Goal: Contribute content: Contribute content

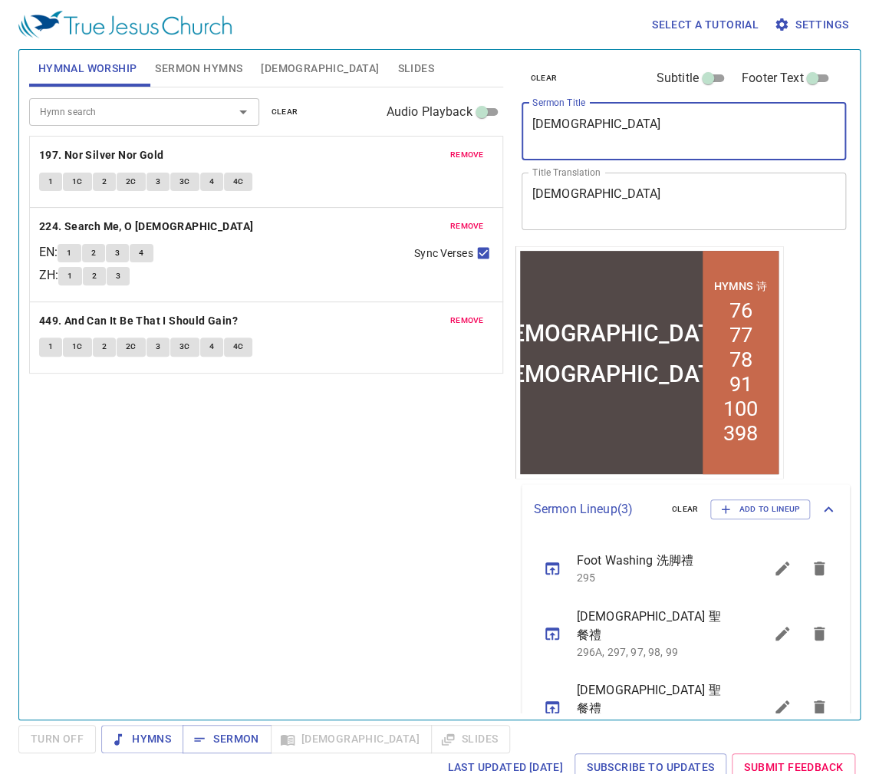
click at [569, 132] on textarea "Holy Communion" at bounding box center [684, 131] width 304 height 29
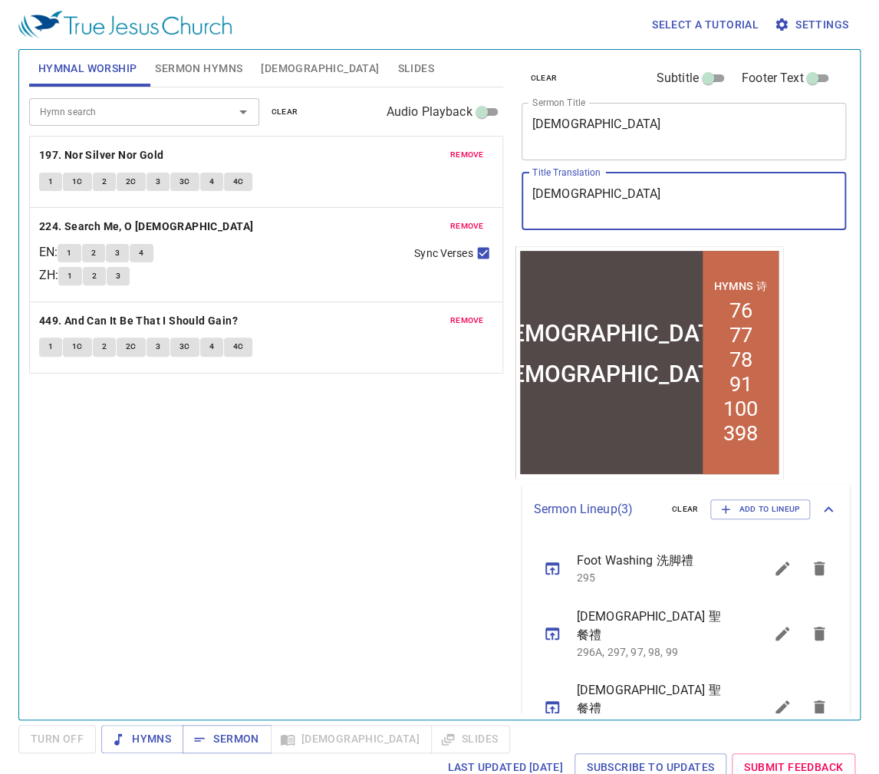
click at [644, 187] on textarea "聖餐禮" at bounding box center [684, 200] width 304 height 29
click at [633, 182] on div "聖餐禮 x Title Translation" at bounding box center [683, 202] width 325 height 58
drag, startPoint x: 604, startPoint y: 189, endPoint x: 284, endPoint y: 174, distance: 320.1
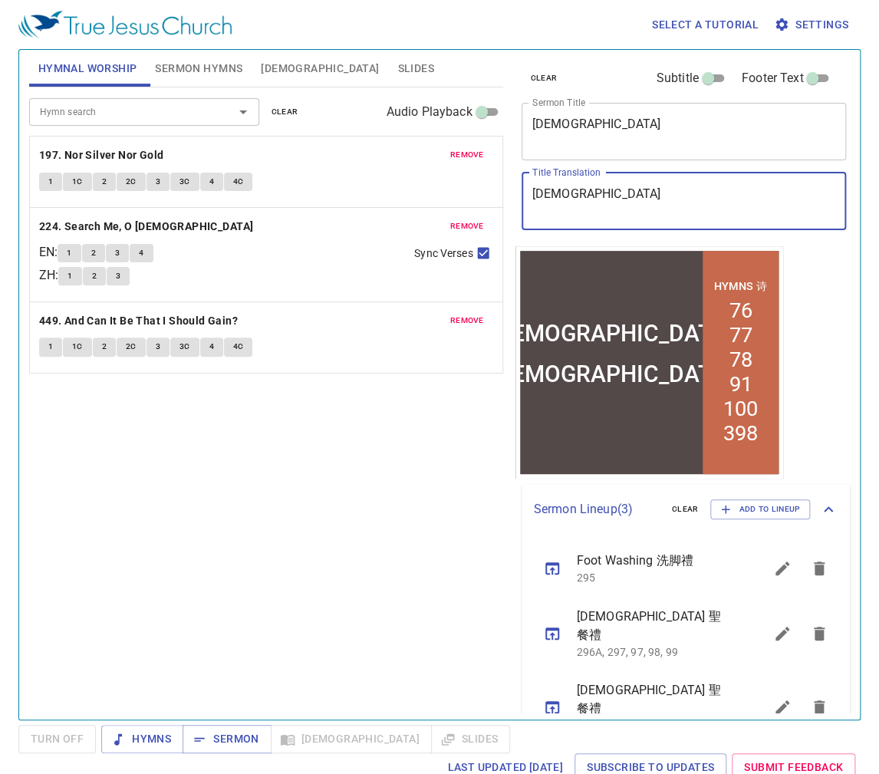
click at [304, 172] on div "Hymnal Worship Sermon Hymns Bible Slides Hymn search Hymn search clear Audio Pl…" at bounding box center [439, 378] width 833 height 669
paste textarea "我是主羊"
type textarea "我是主羊"
click at [601, 123] on textarea "Holy Communion" at bounding box center [684, 131] width 304 height 29
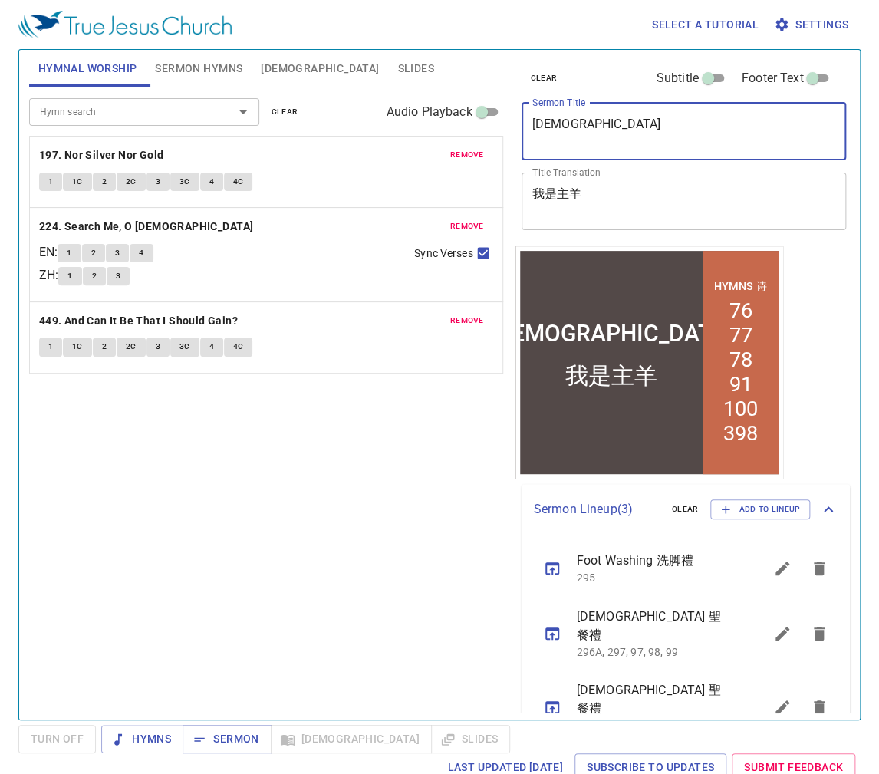
click at [601, 123] on textarea "Holy Communion" at bounding box center [684, 131] width 304 height 29
paste textarea "is Sheep Am I"
type textarea "His Sheep Am I"
click at [209, 81] on button "Sermon Hymns" at bounding box center [199, 68] width 106 height 37
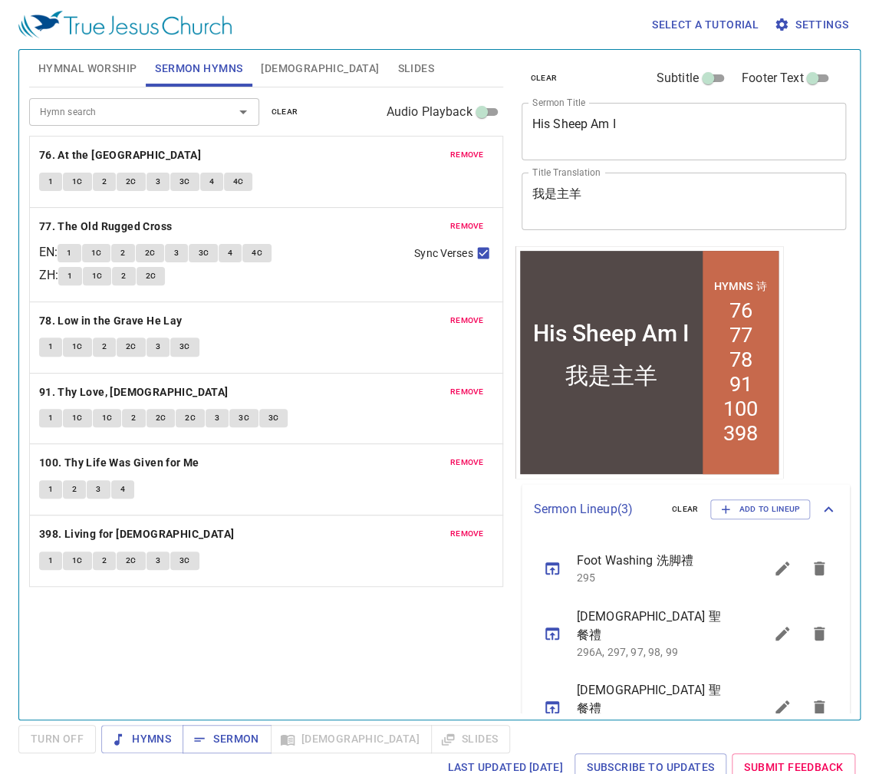
click at [472, 151] on span "remove" at bounding box center [467, 155] width 34 height 14
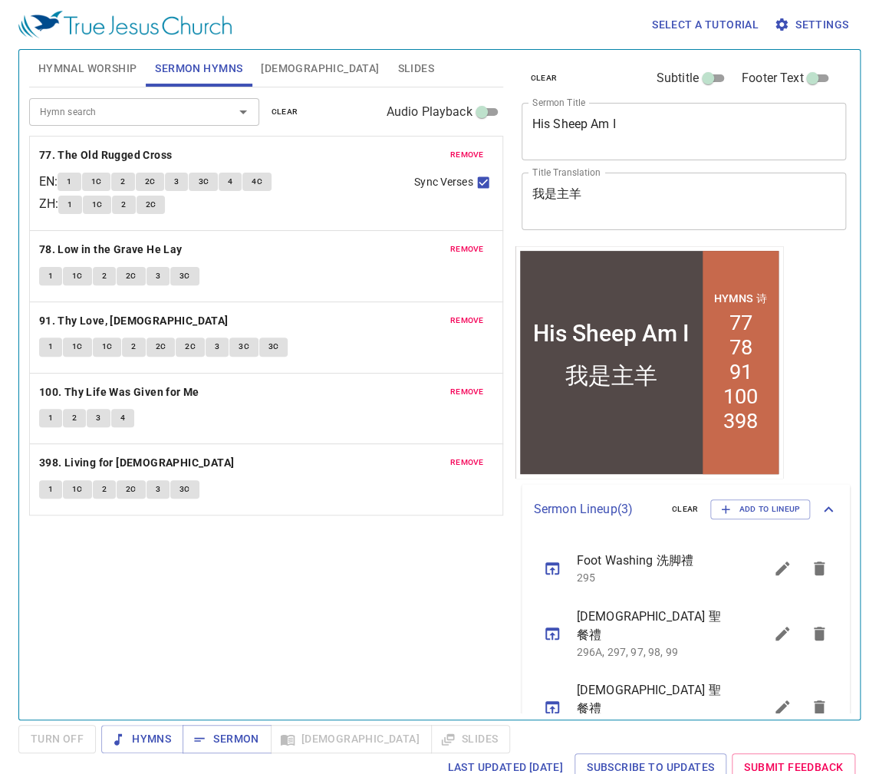
click at [472, 151] on span "remove" at bounding box center [467, 155] width 34 height 14
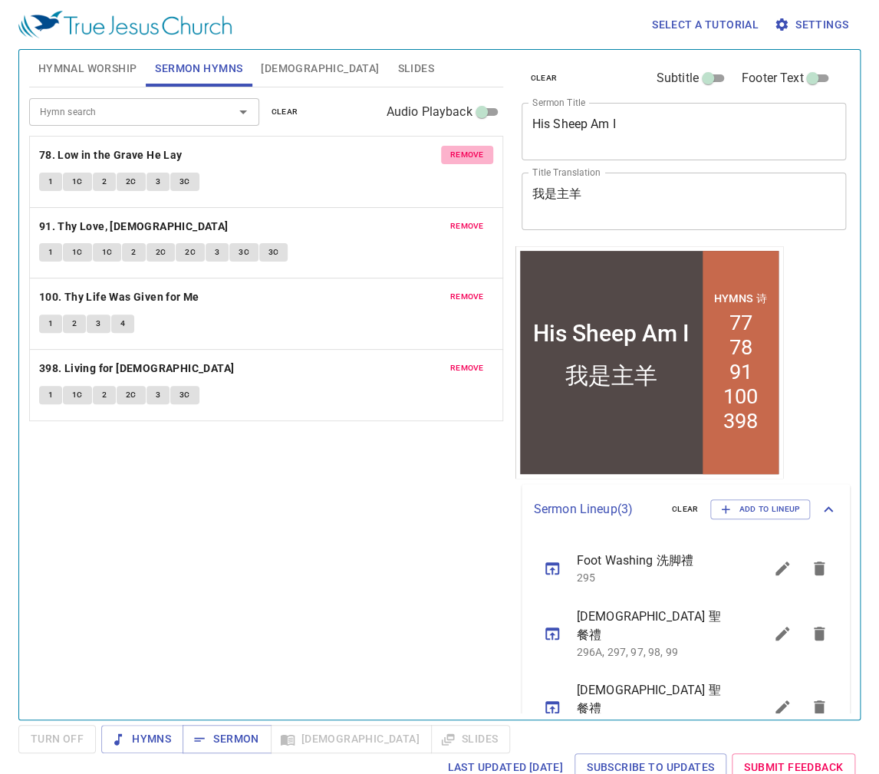
click at [472, 151] on span "remove" at bounding box center [467, 155] width 34 height 14
click at [472, 219] on span "remove" at bounding box center [467, 226] width 34 height 14
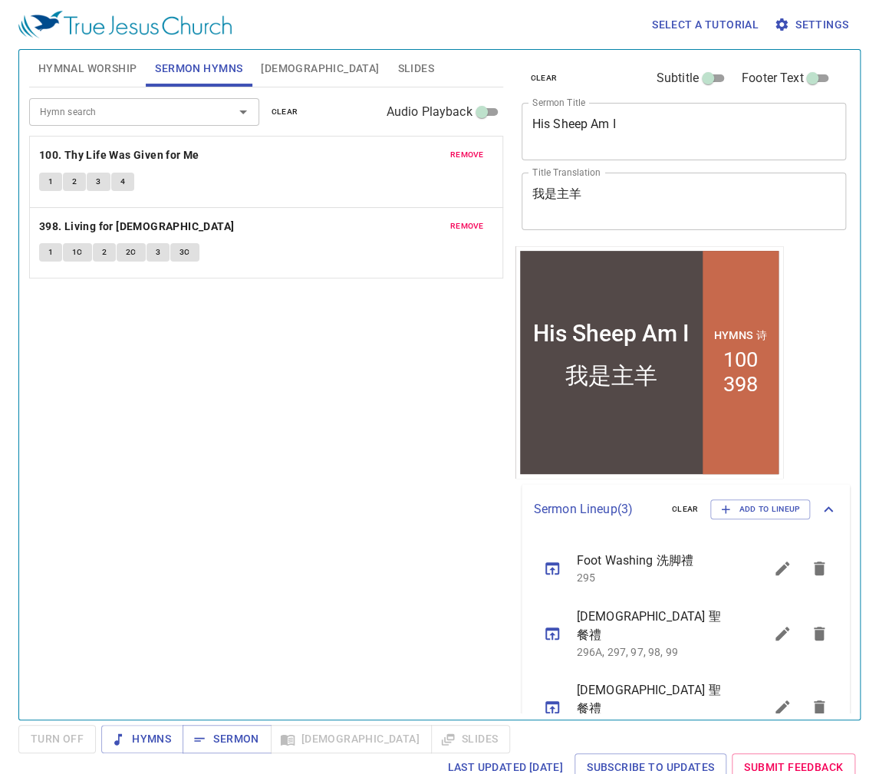
click at [472, 151] on span "remove" at bounding box center [467, 155] width 34 height 14
click at [472, 219] on span "remove" at bounding box center [467, 226] width 34 height 14
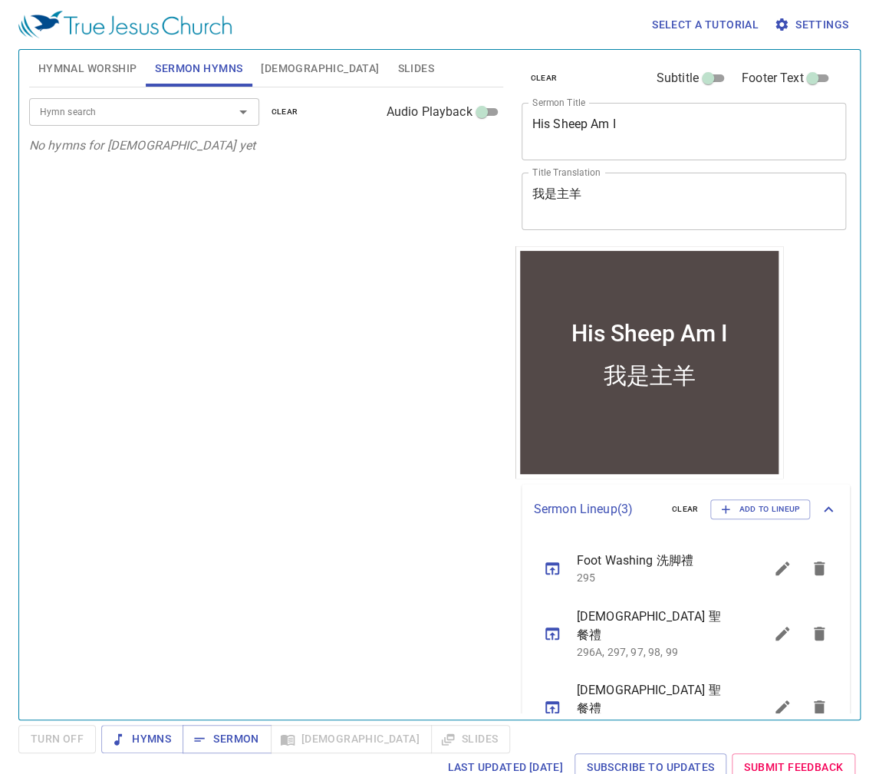
click at [52, 77] on span "Hymnal Worship" at bounding box center [87, 68] width 99 height 19
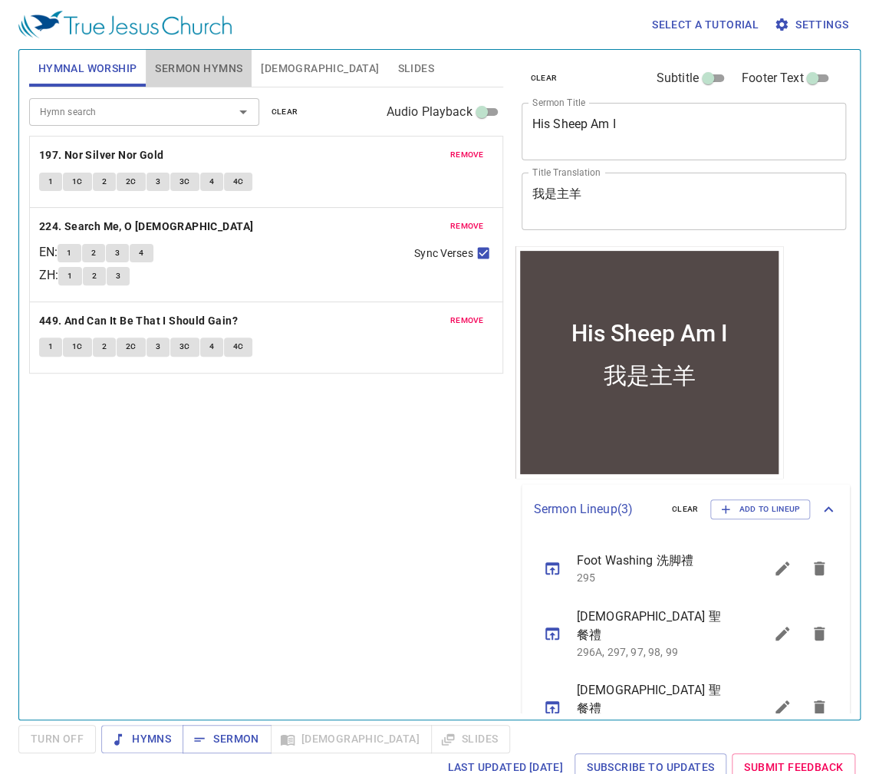
click at [191, 81] on button "Sermon Hymns" at bounding box center [199, 68] width 106 height 37
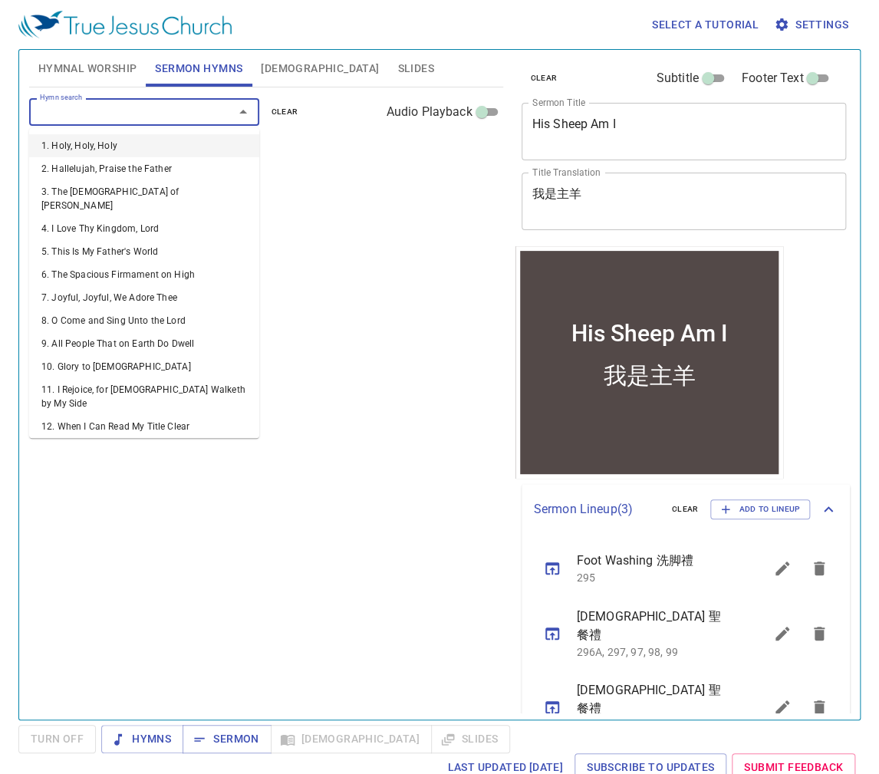
click at [179, 111] on input "Hymn search" at bounding box center [122, 112] width 176 height 18
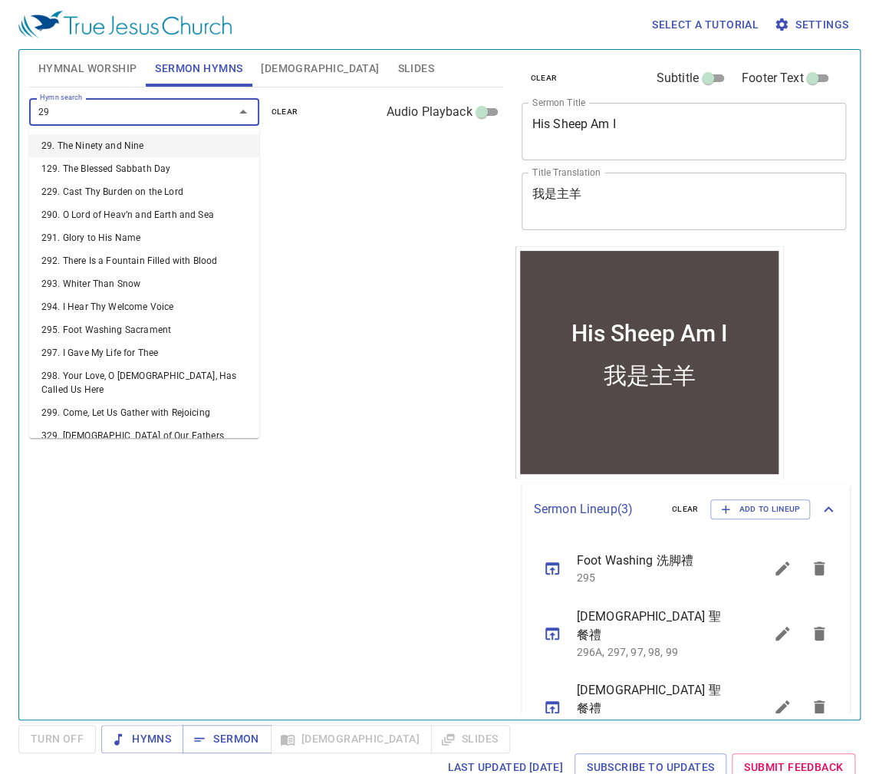
type input "29. The Ninety and Nine"
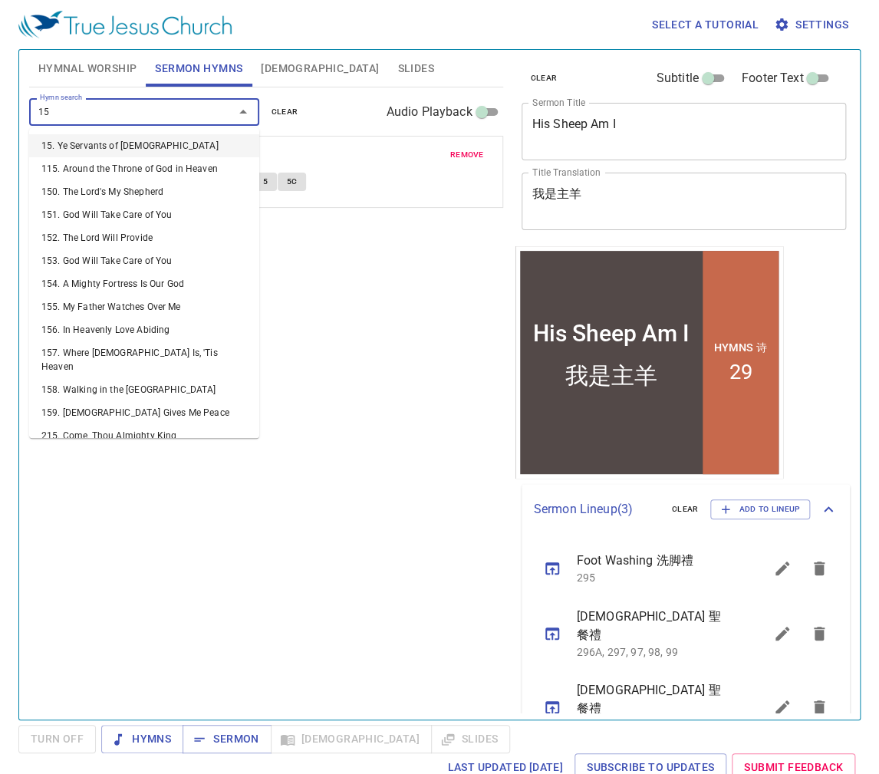
type input "150"
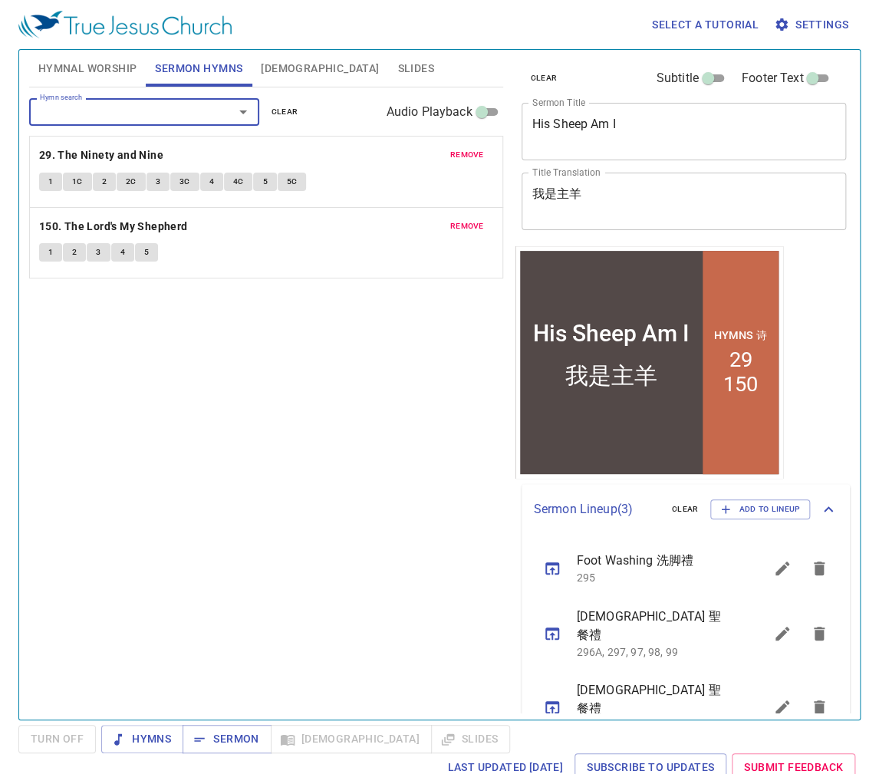
click at [45, 68] on span "Hymnal Worship" at bounding box center [87, 68] width 99 height 19
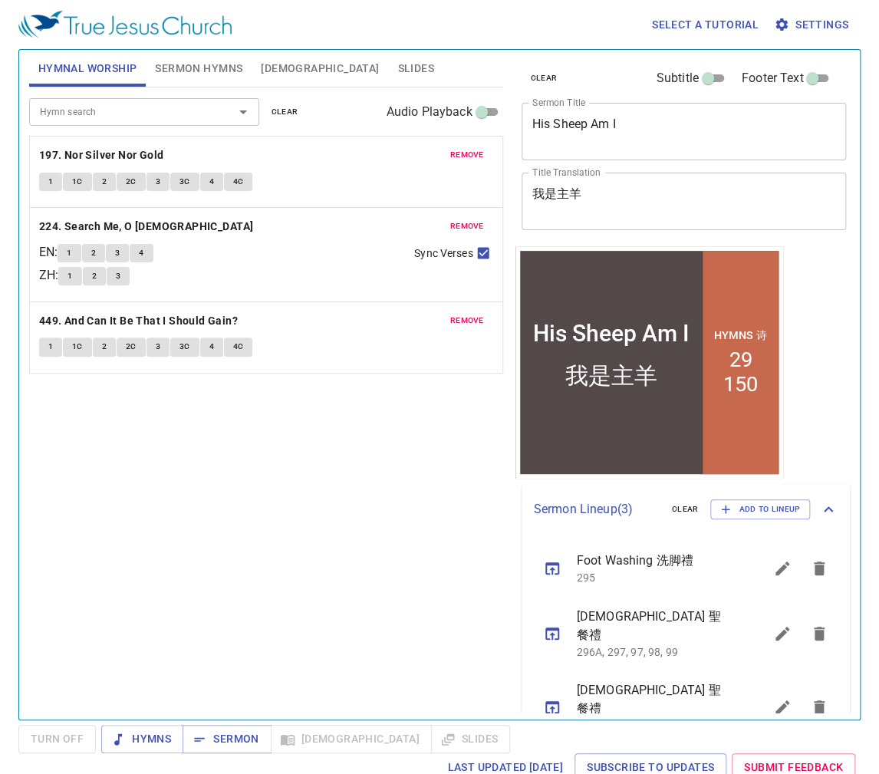
click at [116, 447] on div "Hymn search Hymn search clear Audio Playback remove 197. Nor Silver Nor Gold 1 …" at bounding box center [266, 396] width 474 height 619
click at [186, 61] on span "Sermon Hymns" at bounding box center [198, 68] width 87 height 19
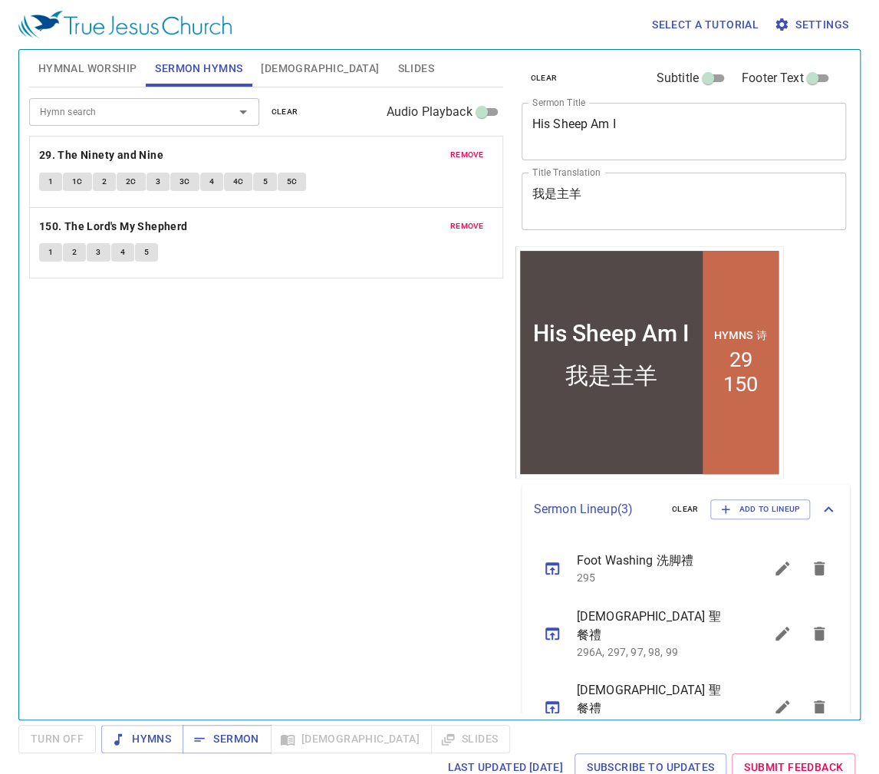
click at [107, 78] on button "Hymnal Worship" at bounding box center [87, 68] width 117 height 37
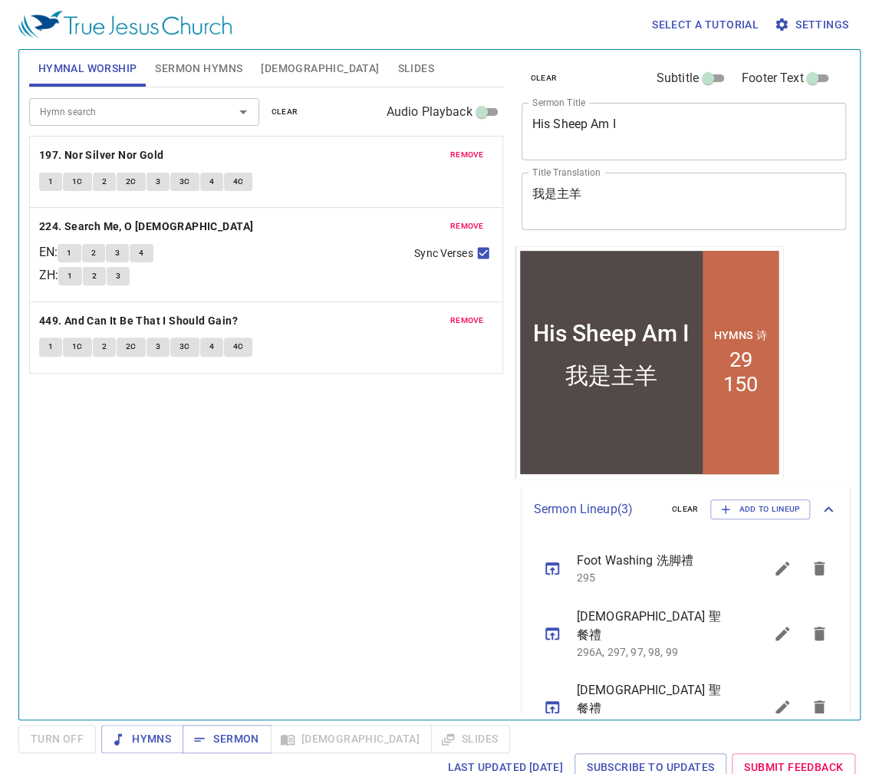
click at [475, 321] on span "remove" at bounding box center [467, 321] width 34 height 14
click at [473, 229] on span "remove" at bounding box center [467, 226] width 34 height 14
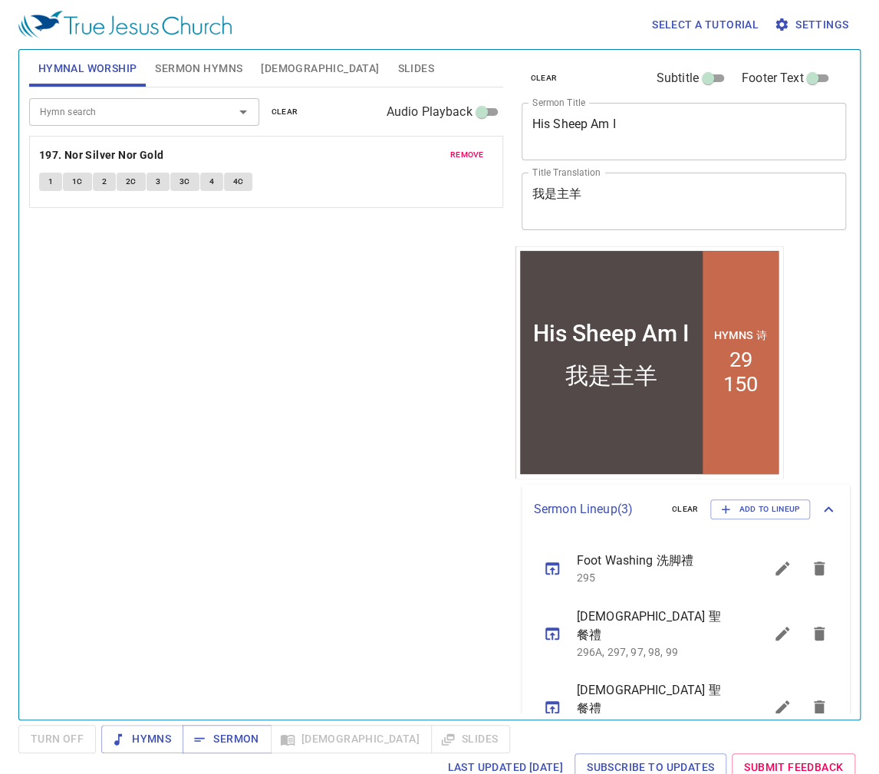
click at [469, 157] on span "remove" at bounding box center [467, 155] width 34 height 14
click at [215, 509] on div "Hymn search Hymn search clear Audio Playback No hymns for hymnal worship yet" at bounding box center [266, 396] width 474 height 619
click at [141, 298] on div "Hymn search Hymn search clear Audio Playback No hymns for hymnal worship yet" at bounding box center [266, 396] width 474 height 619
click at [101, 123] on div "Hymn search" at bounding box center [144, 111] width 230 height 27
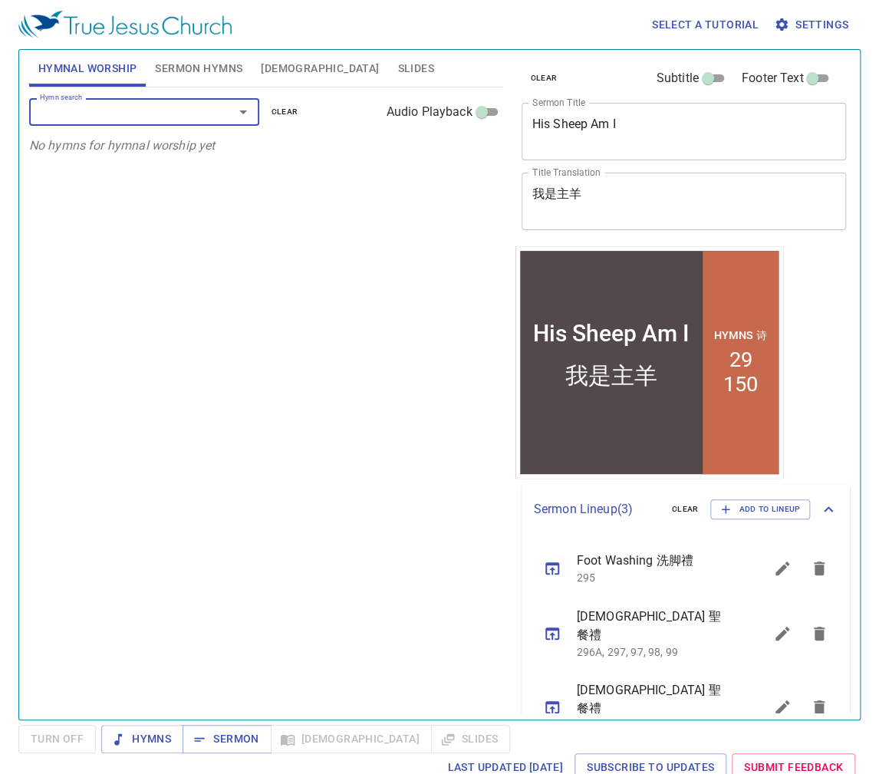
scroll to position [5, 0]
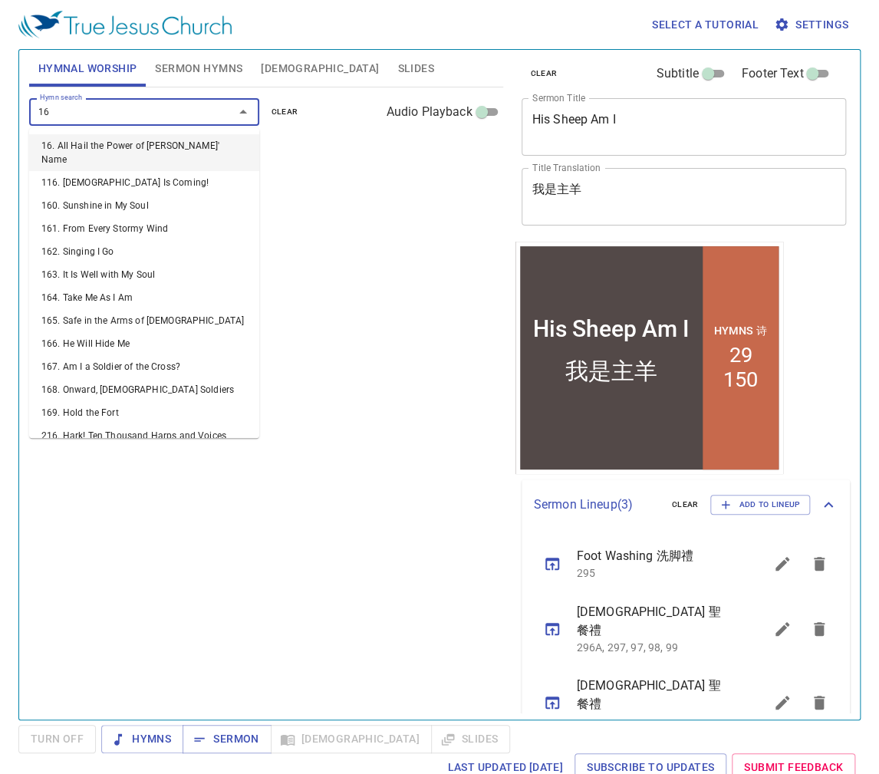
type input "168"
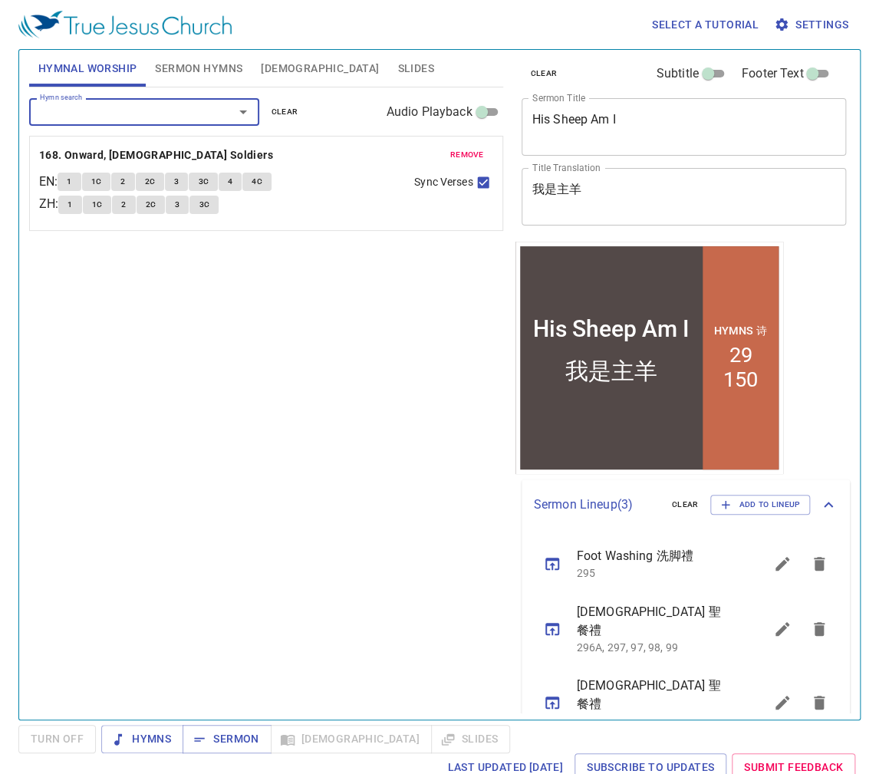
type input "1"
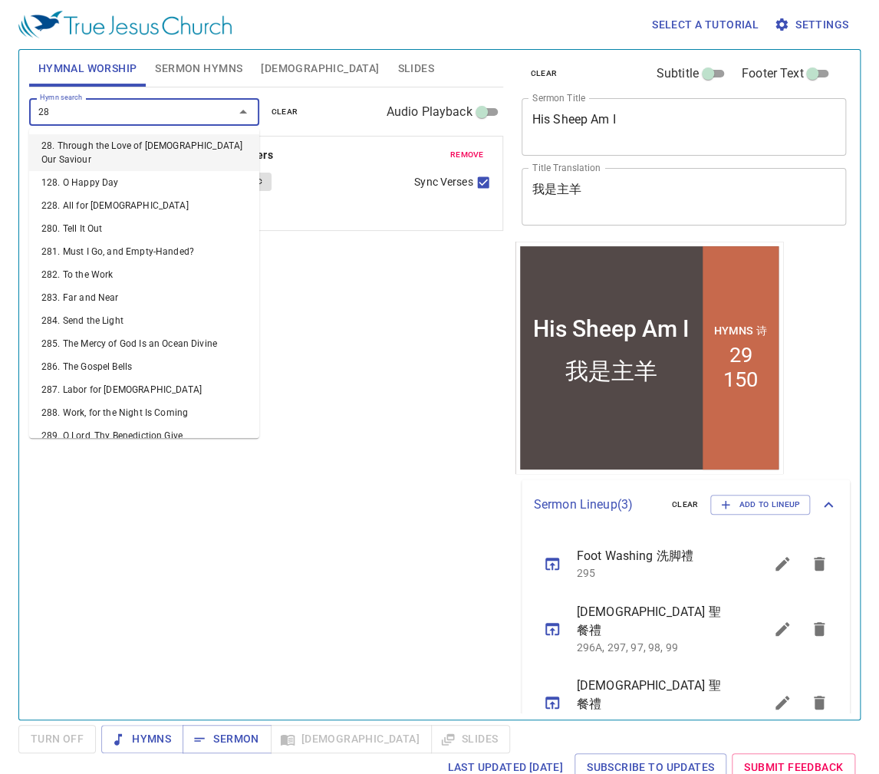
type input "287"
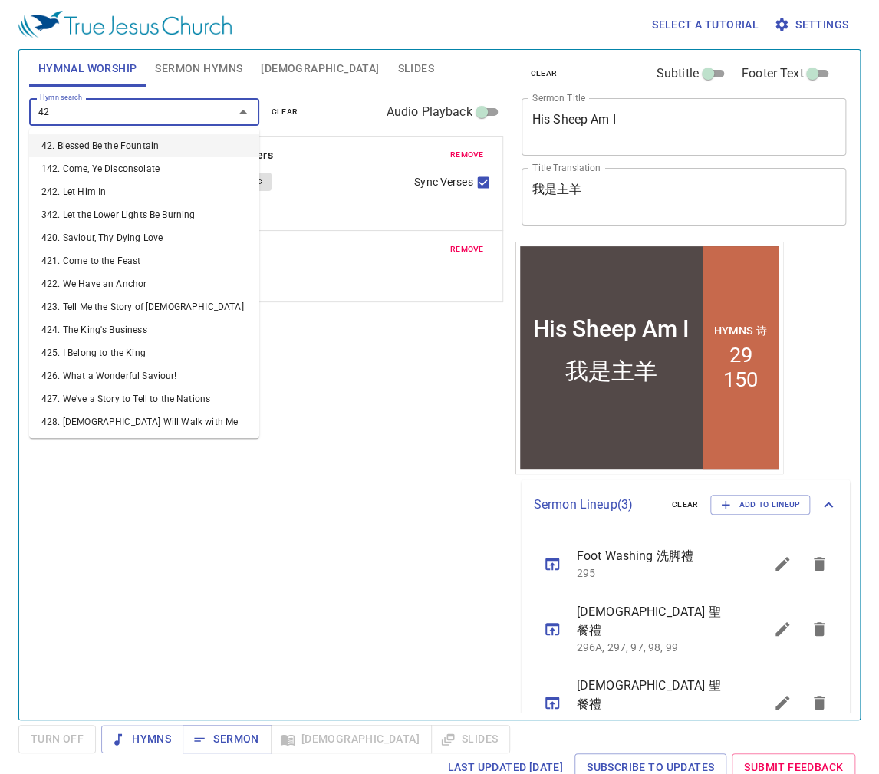
type input "421"
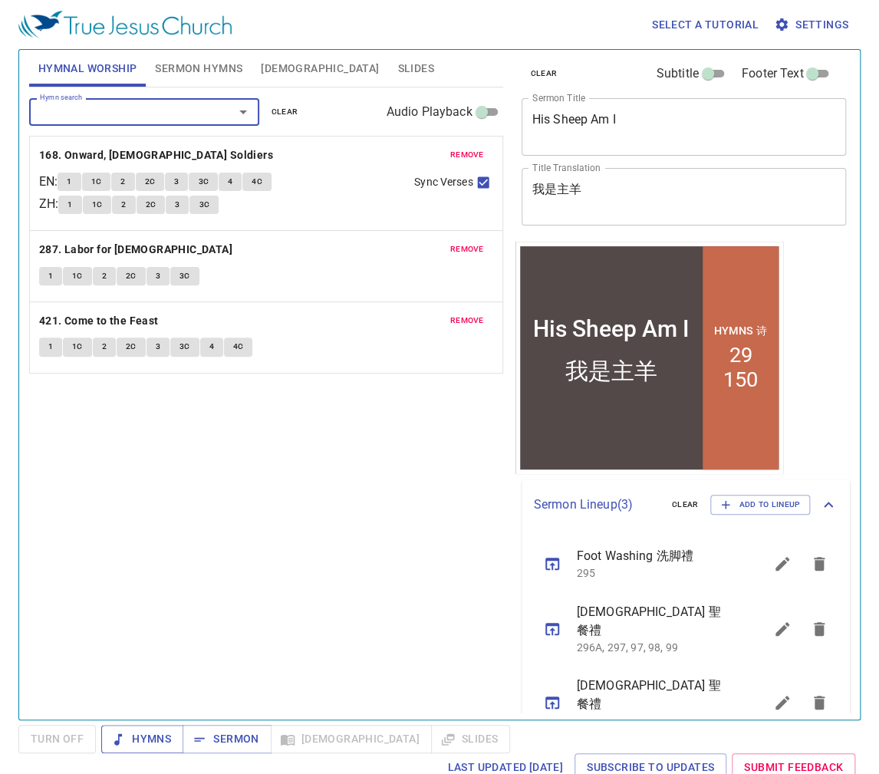
click at [147, 750] on button "Hymns" at bounding box center [142, 739] width 82 height 28
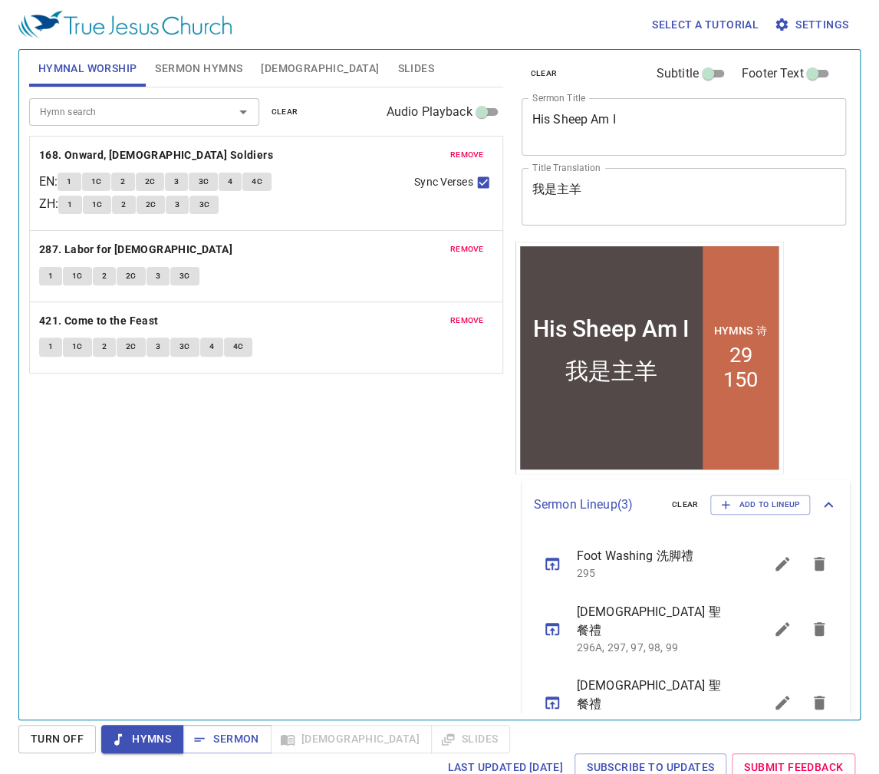
click at [647, 121] on textarea "His Sheep Am I" at bounding box center [684, 126] width 304 height 29
click at [592, 196] on textarea "我是主羊" at bounding box center [684, 196] width 304 height 29
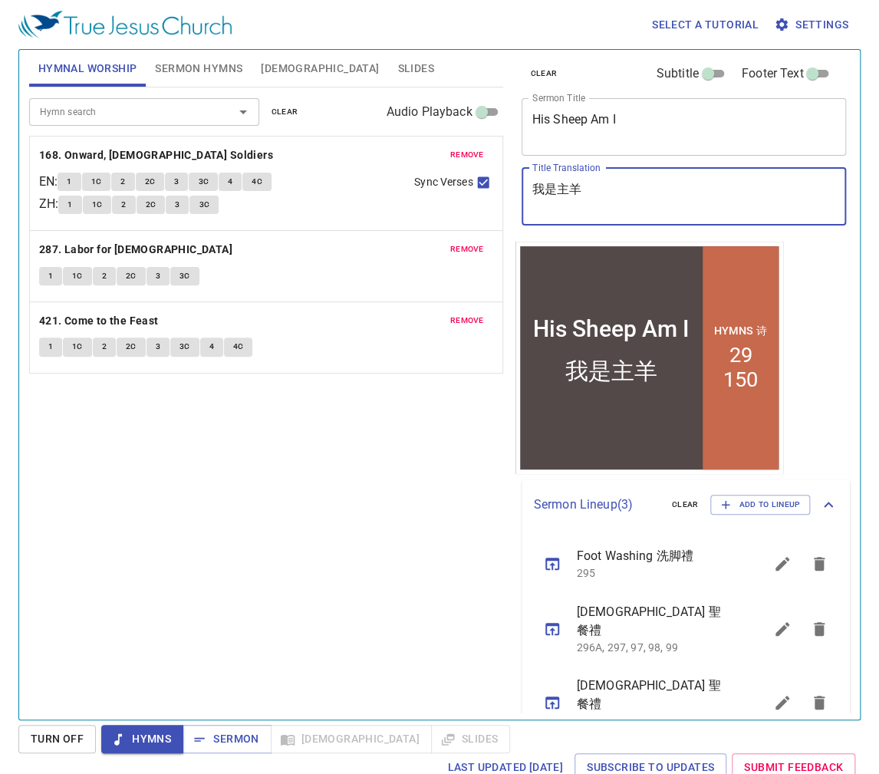
click at [592, 196] on textarea "我是主羊" at bounding box center [684, 196] width 304 height 29
click at [210, 79] on button "Sermon Hymns" at bounding box center [199, 68] width 106 height 37
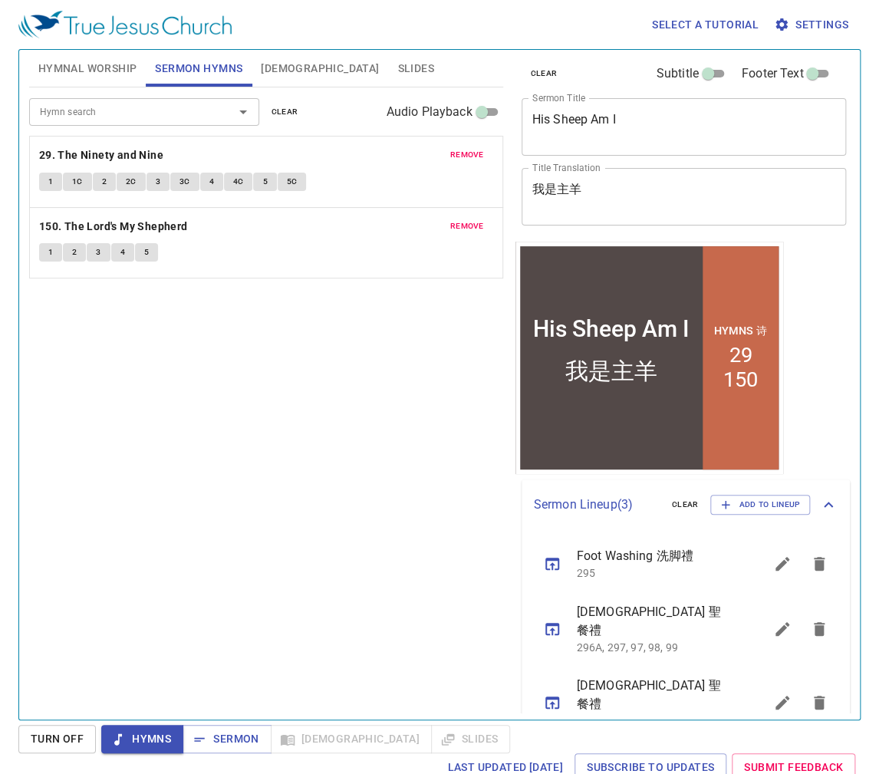
click at [221, 531] on div "Hymn search Hymn search clear Audio Playback remove 29. The Ninety and Nine 1 1…" at bounding box center [266, 396] width 474 height 619
click at [54, 188] on button "1" at bounding box center [50, 182] width 23 height 18
click at [87, 56] on button "Hymnal Worship" at bounding box center [87, 68] width 117 height 37
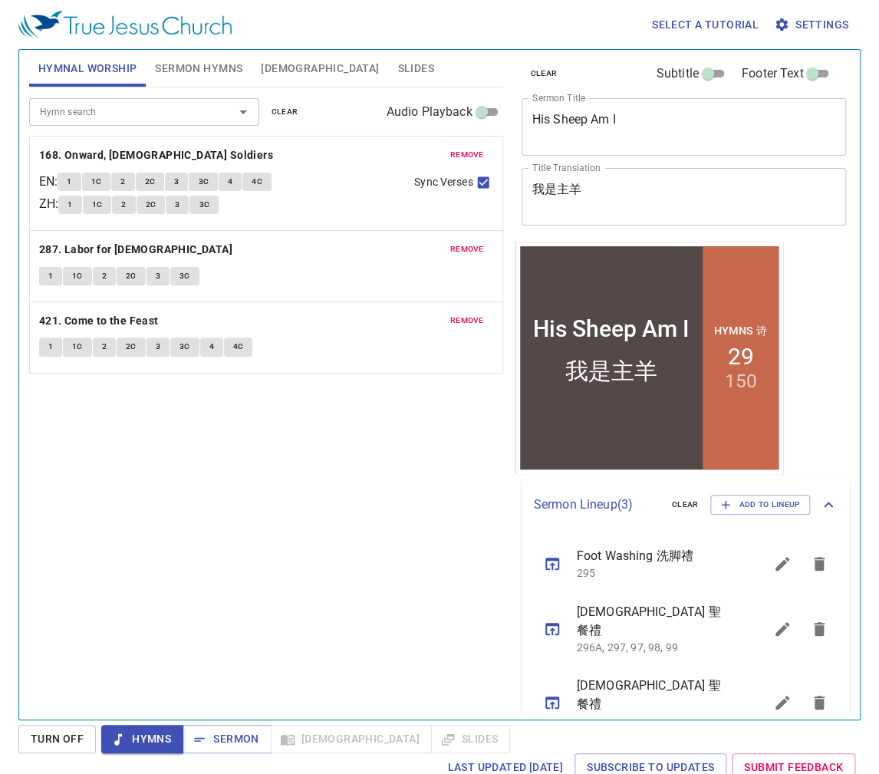
click at [67, 176] on button "1" at bounding box center [69, 182] width 23 height 18
click at [258, 494] on div "Hymn search Hymn search clear Audio Playback remove 168. Onward, Christian Sold…" at bounding box center [266, 396] width 474 height 619
click at [134, 183] on button "2" at bounding box center [122, 182] width 23 height 18
click at [185, 186] on button "3" at bounding box center [176, 182] width 23 height 18
click at [377, 611] on div "Hymn search Hymn search clear Audio Playback remove 168. Onward, Christian Sold…" at bounding box center [266, 396] width 474 height 619
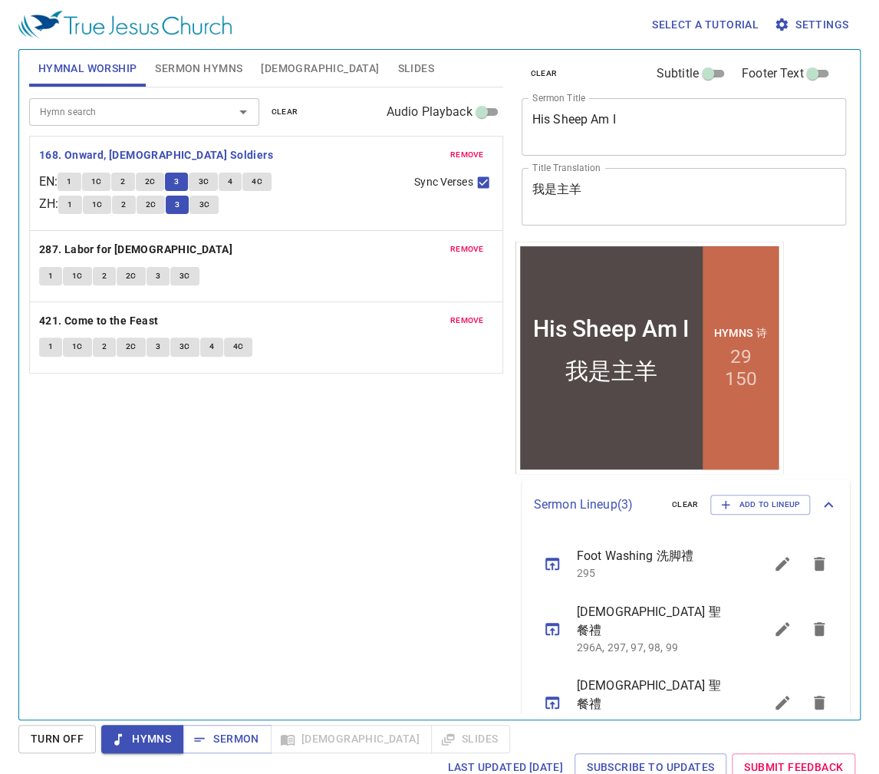
click at [309, 640] on div "Hymn search Hymn search clear Audio Playback remove 168. Onward, Christian Sold…" at bounding box center [266, 396] width 474 height 619
click at [212, 174] on button "3C" at bounding box center [203, 182] width 29 height 18
click at [127, 248] on b "287. Labor for [DEMOGRAPHIC_DATA]" at bounding box center [135, 249] width 193 height 19
click at [56, 278] on button "1" at bounding box center [50, 276] width 23 height 18
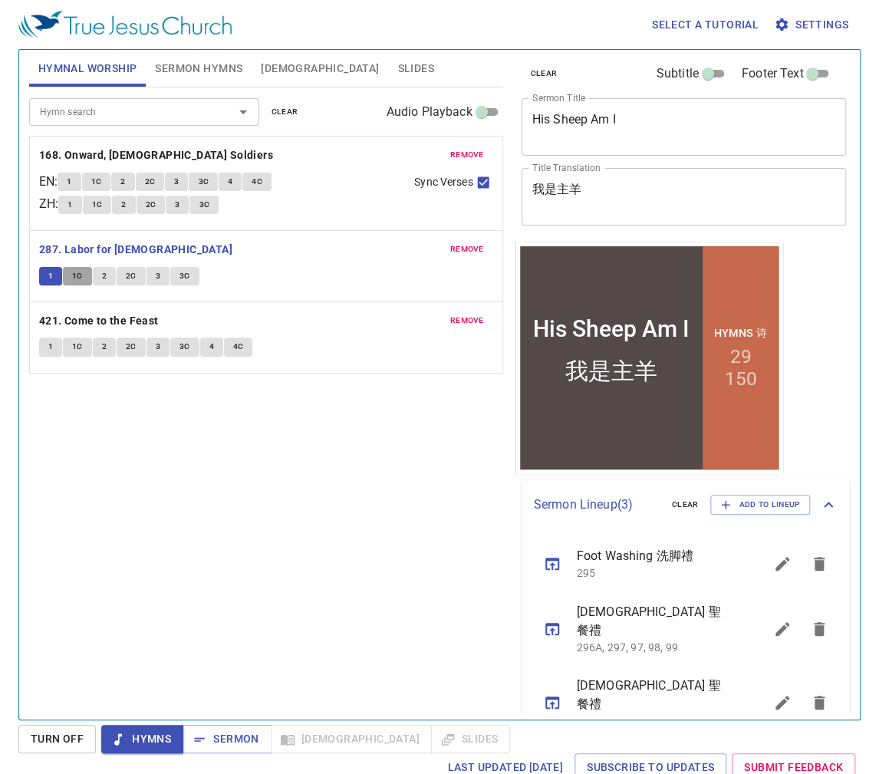
click at [77, 281] on span "1C" at bounding box center [77, 276] width 11 height 14
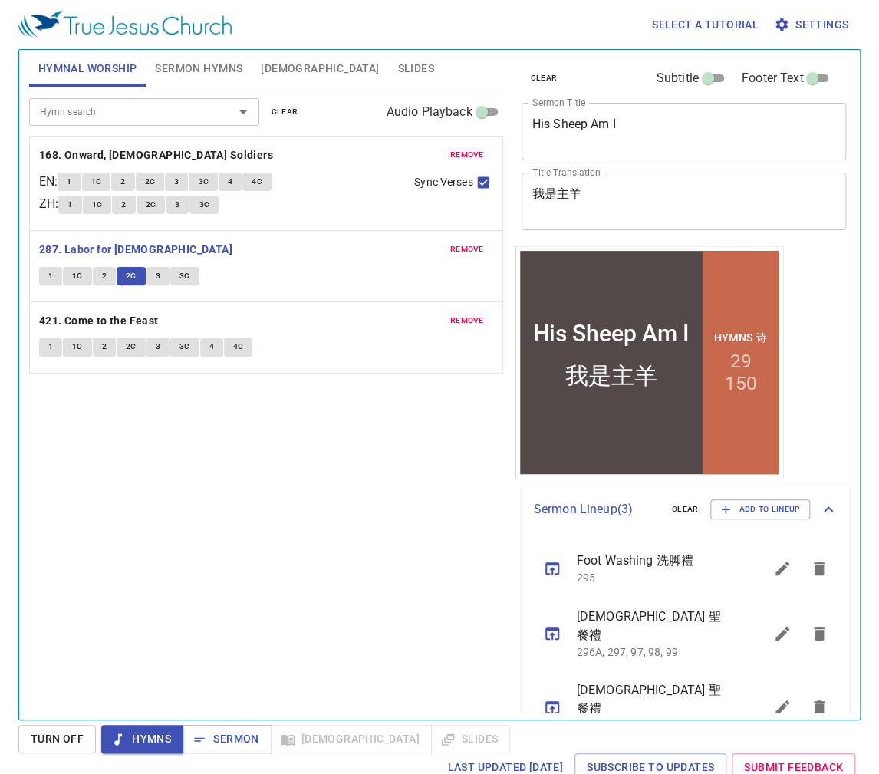
scroll to position [5, 0]
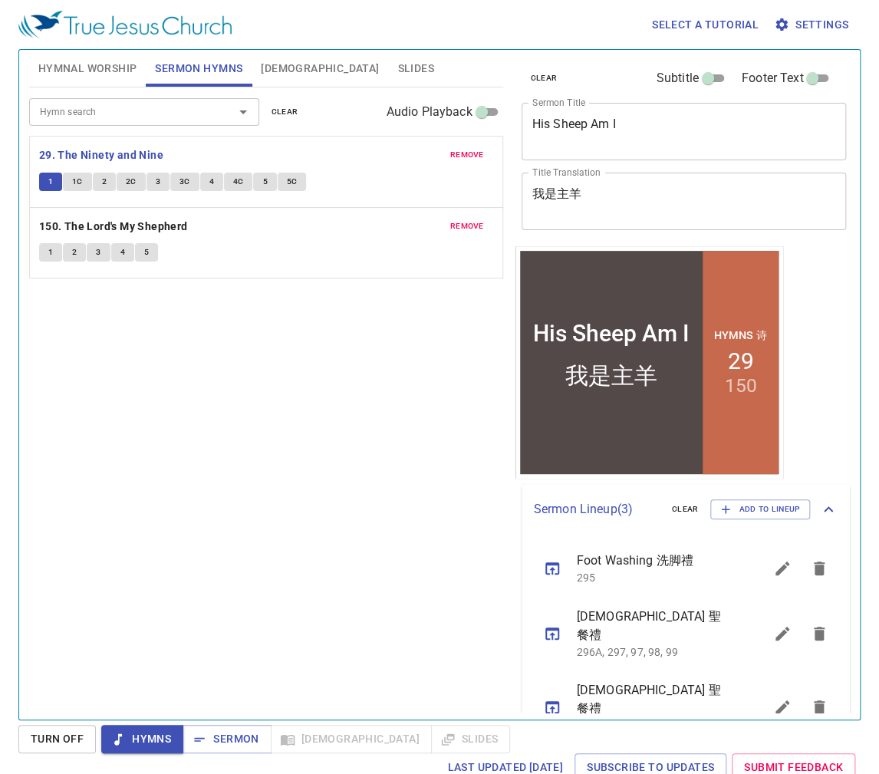
scroll to position [5, 0]
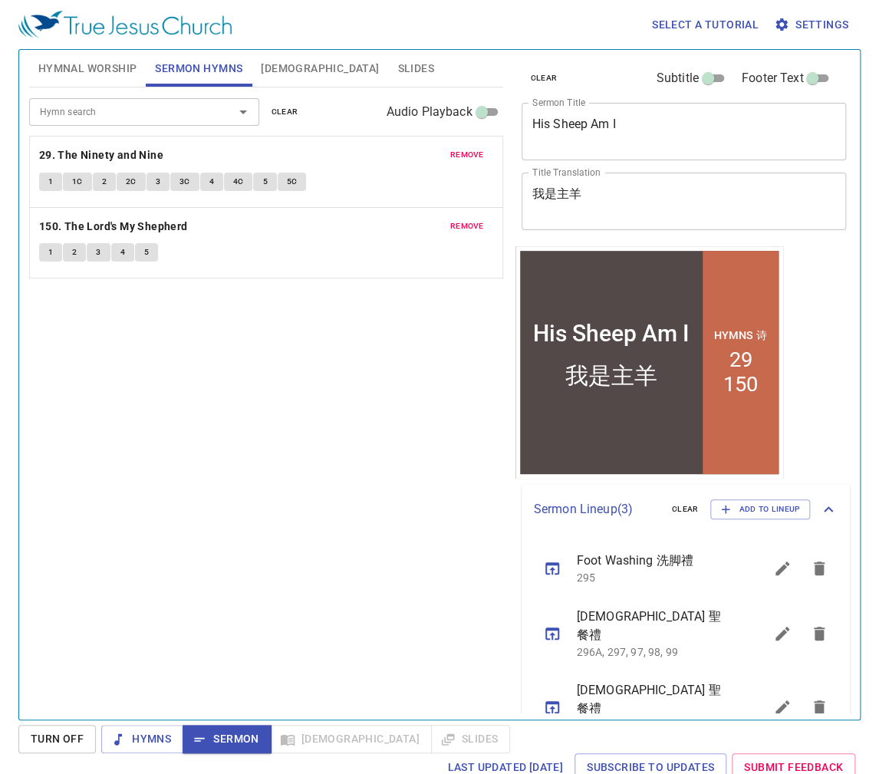
scroll to position [5, 0]
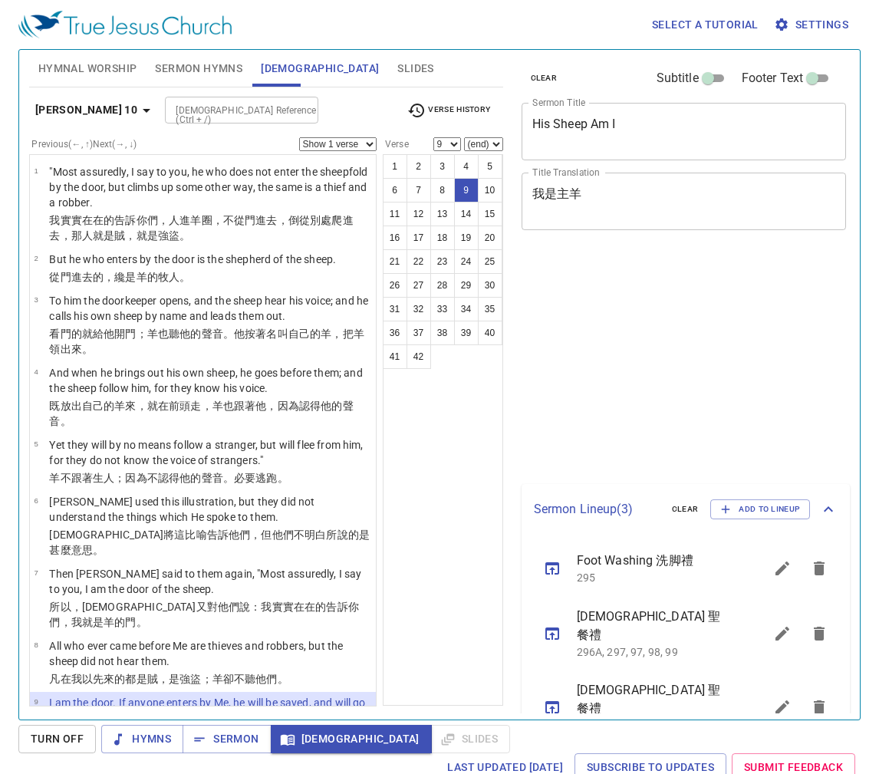
select select "9"
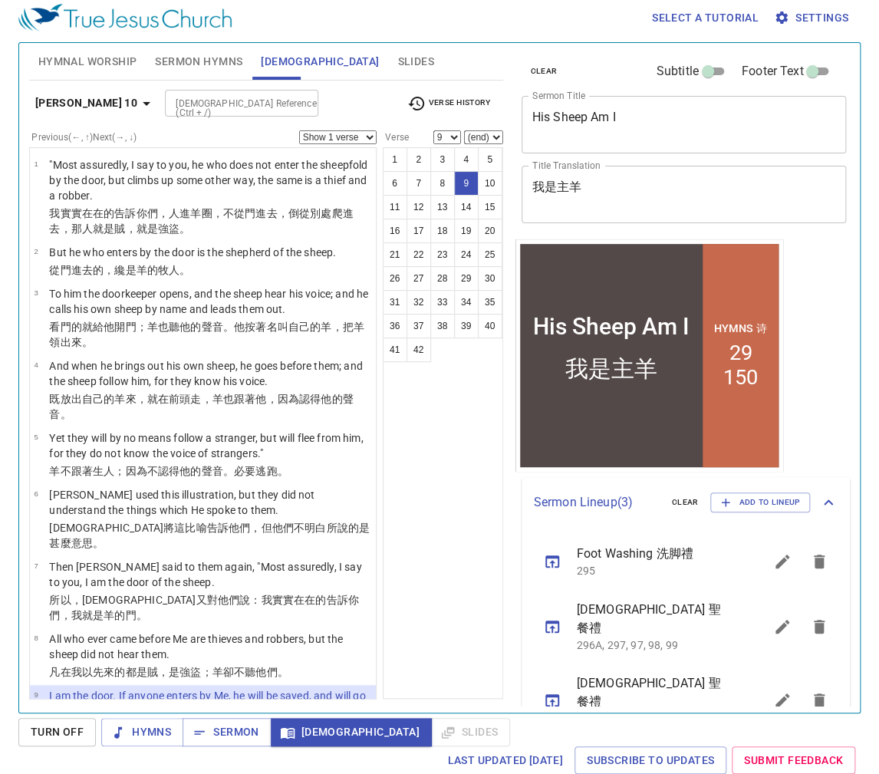
scroll to position [5, 0]
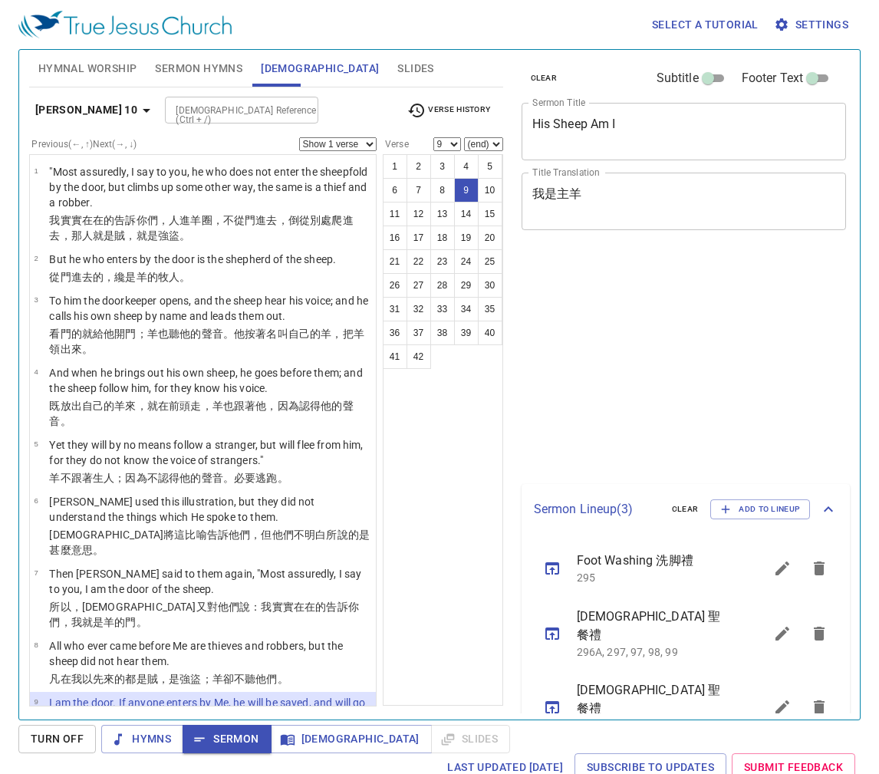
select select "9"
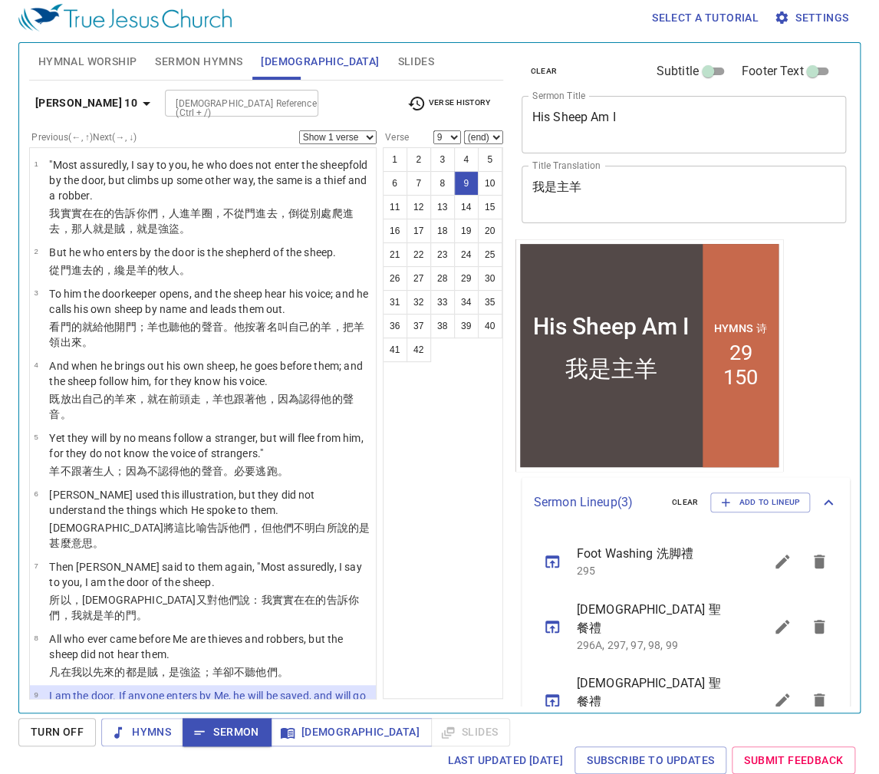
scroll to position [5, 0]
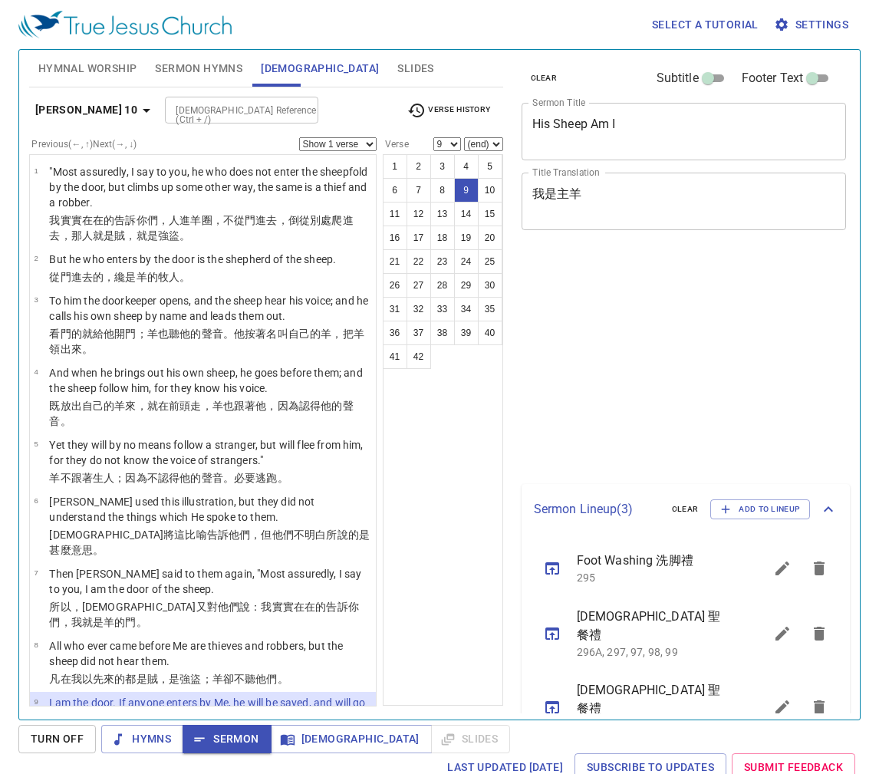
select select "9"
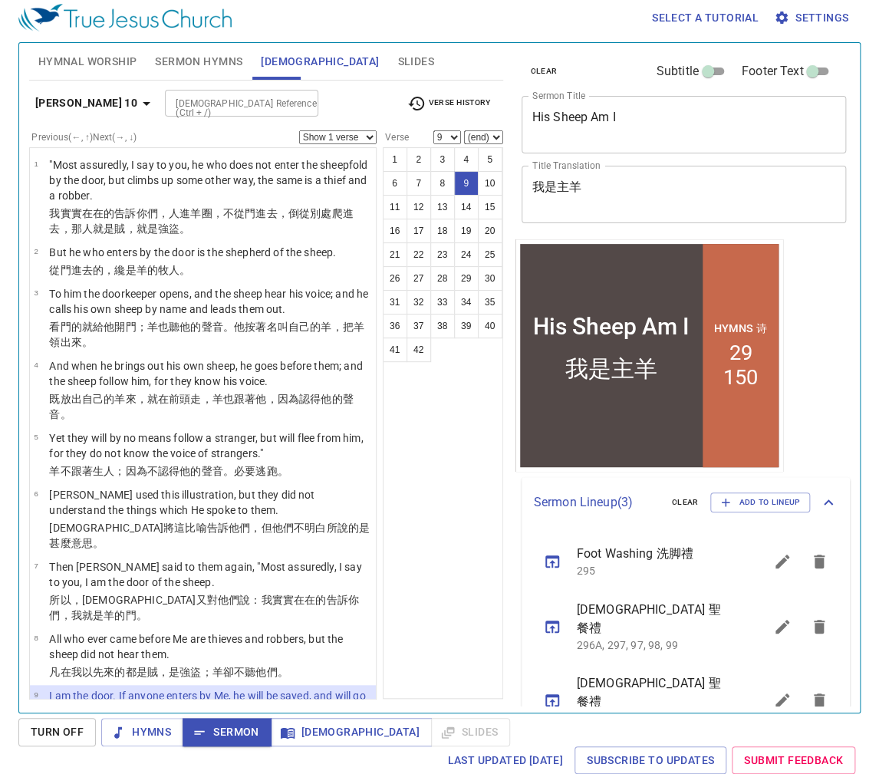
scroll to position [5, 0]
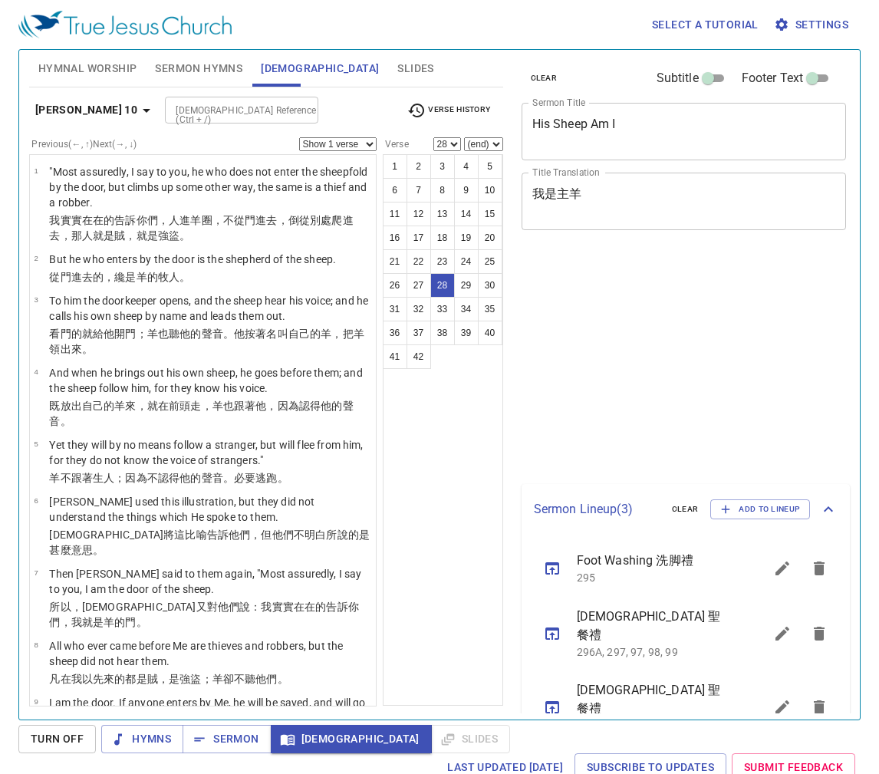
select select "28"
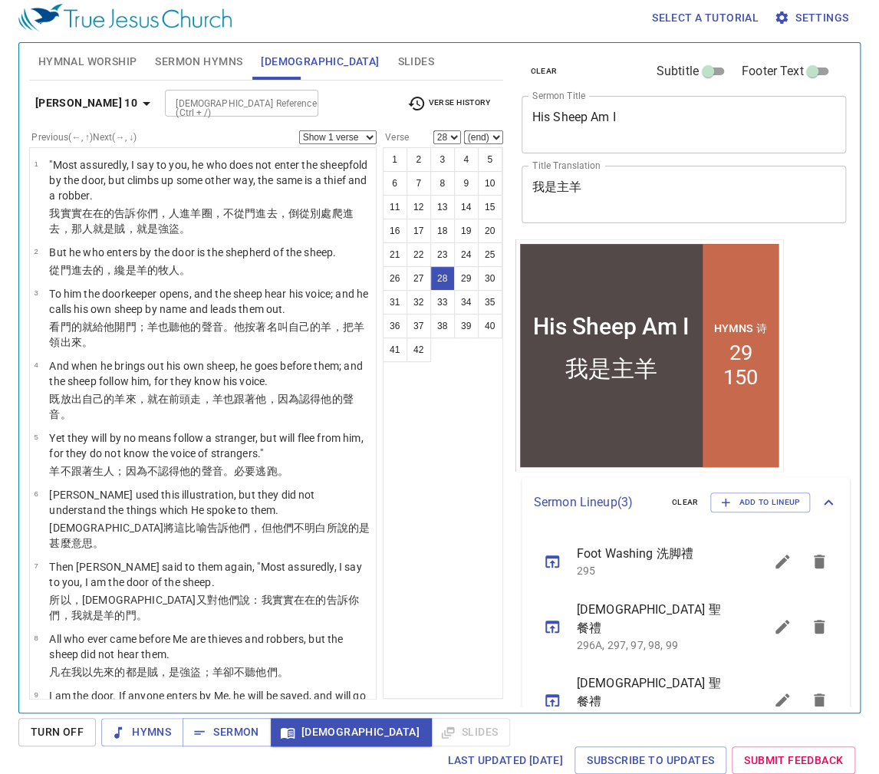
scroll to position [5, 0]
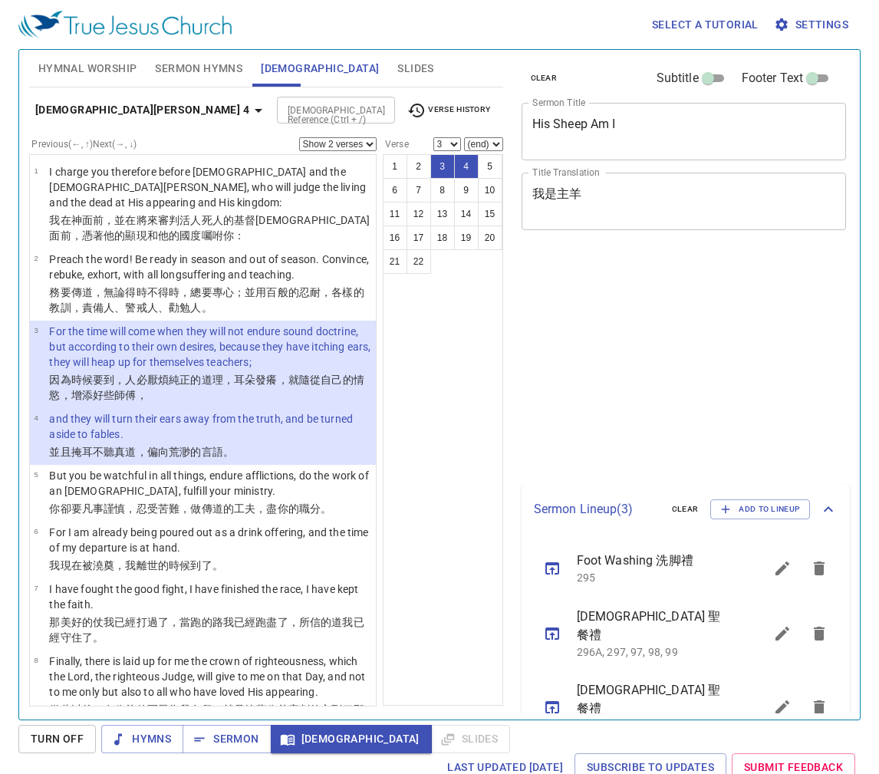
select select "2"
select select "3"
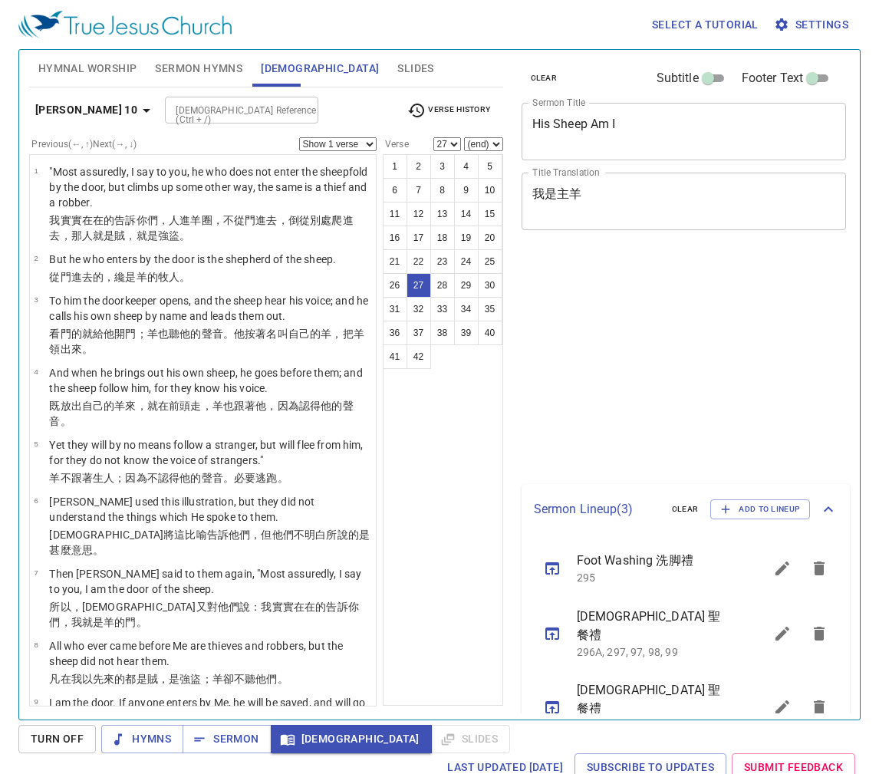
select select "27"
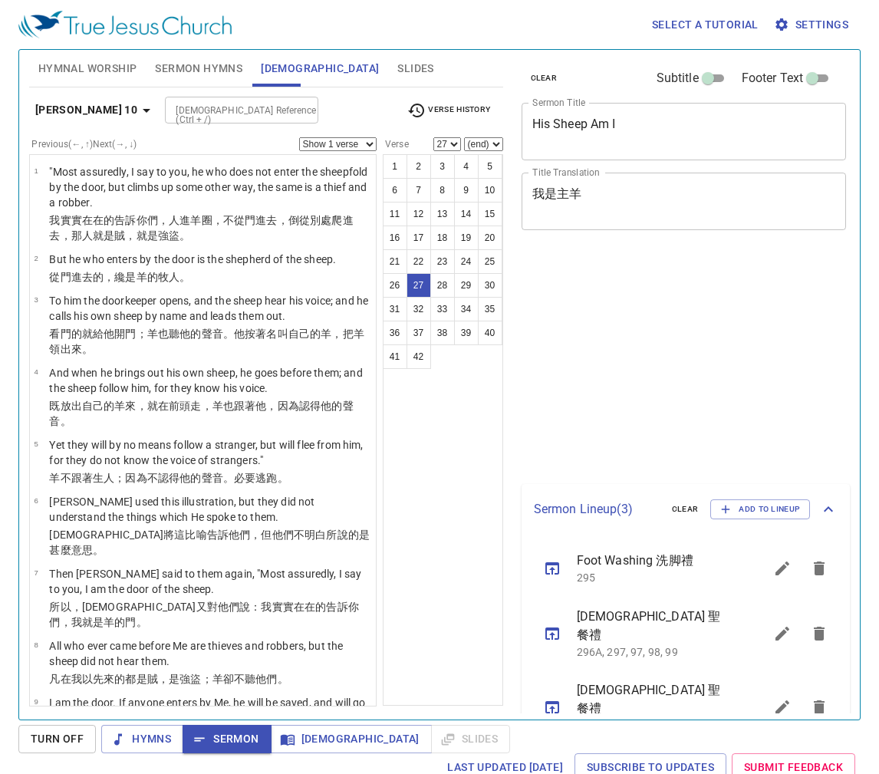
select select "27"
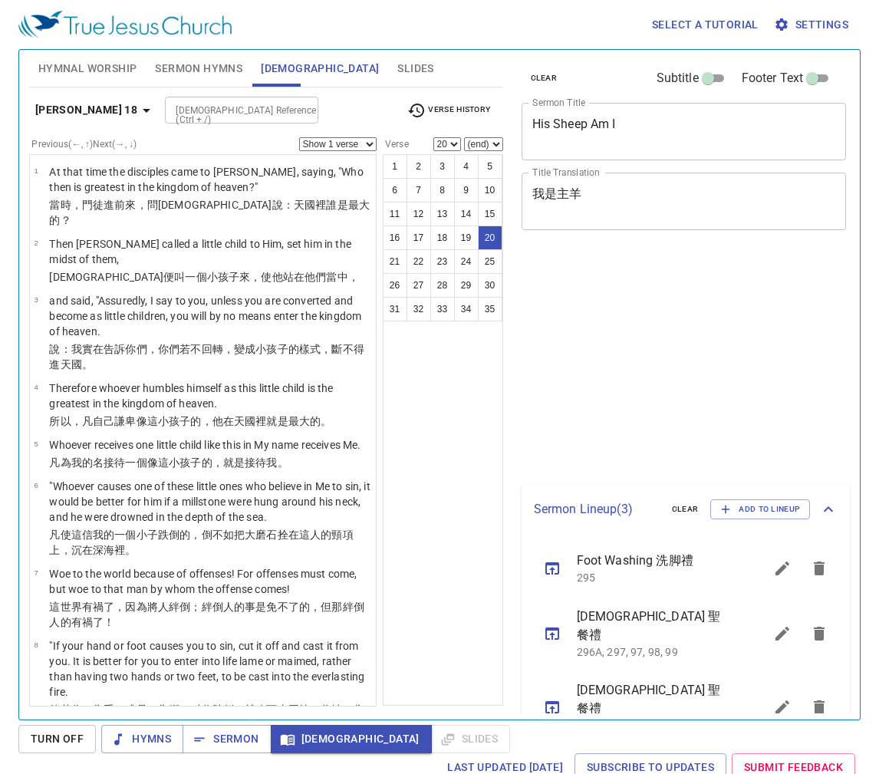
select select "20"
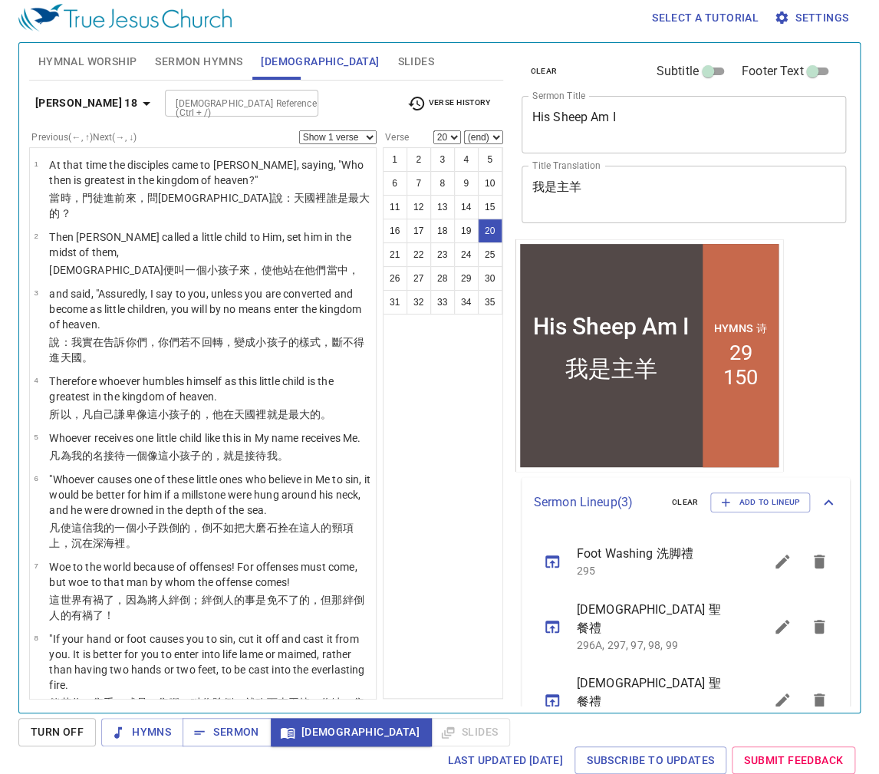
scroll to position [5, 0]
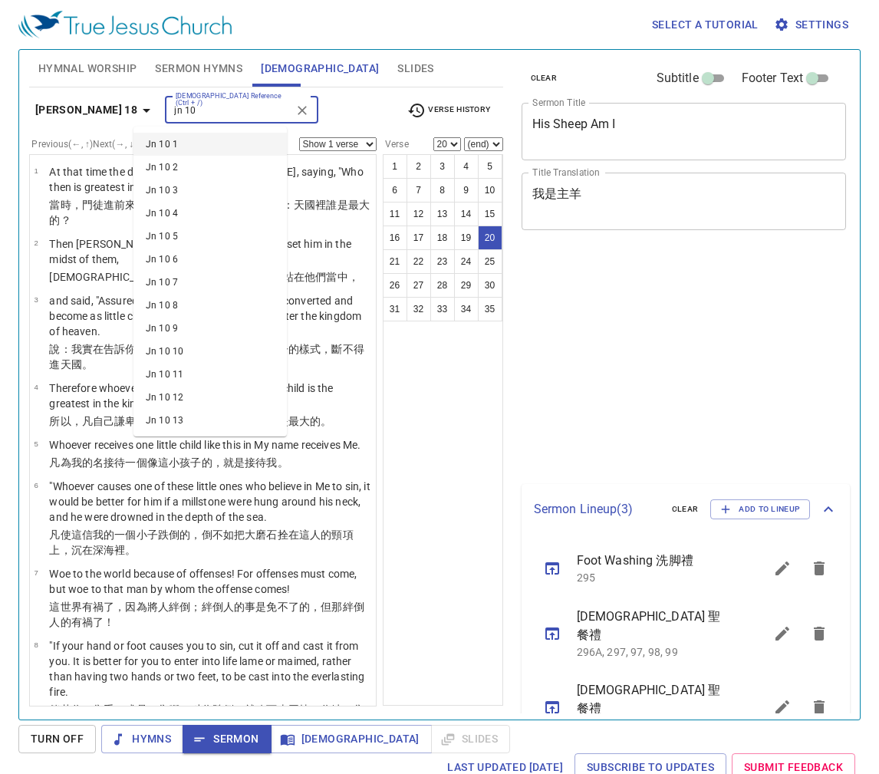
select select "20"
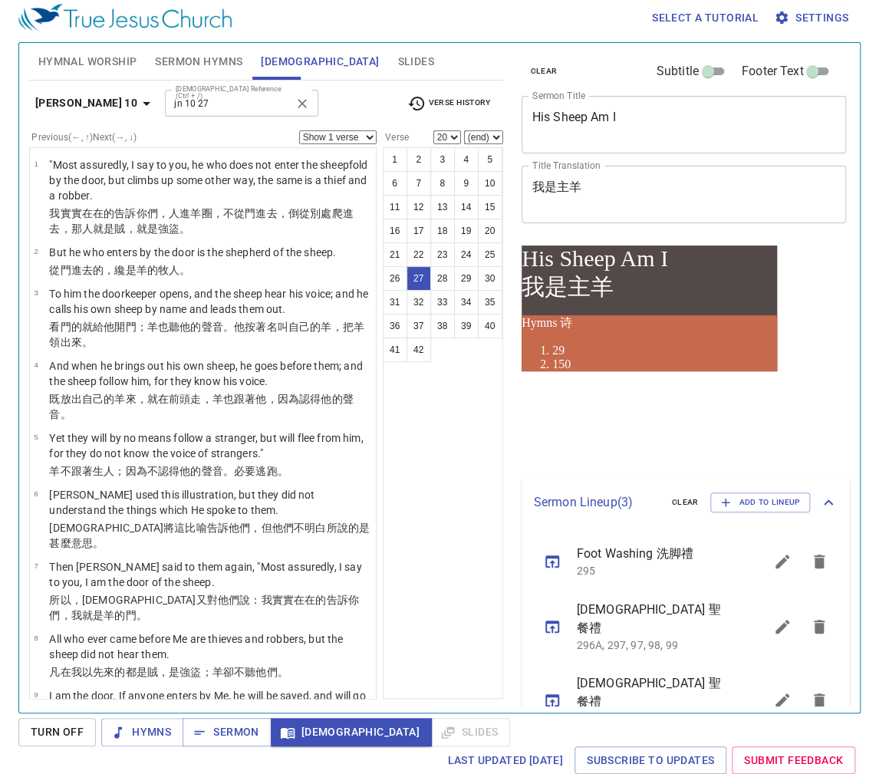
type input "Jn 10 27"
select select "27"
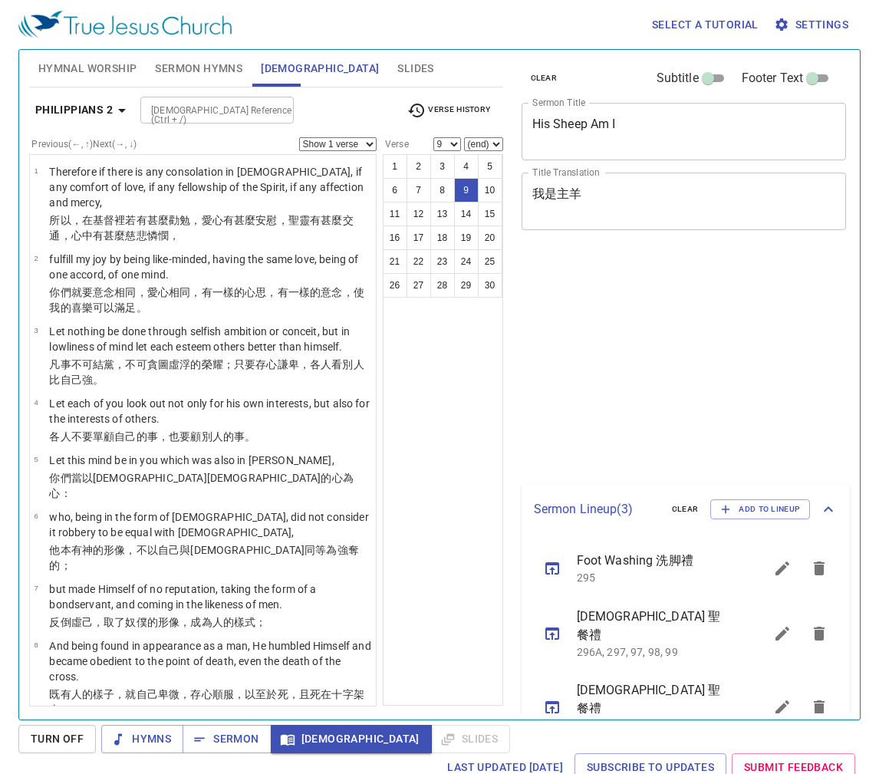
select select "9"
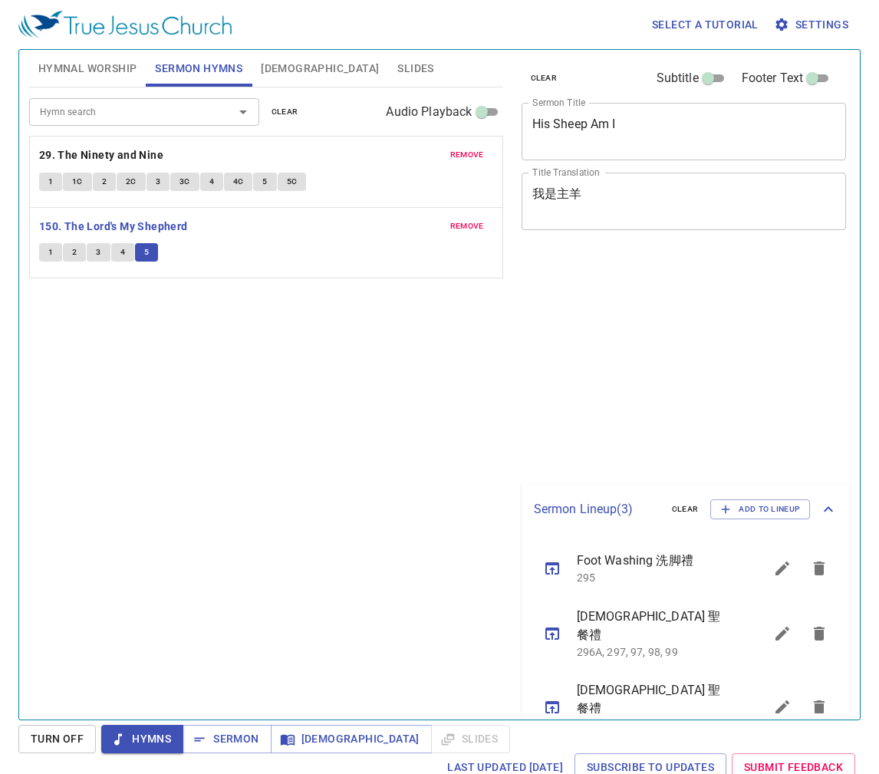
scroll to position [7, 0]
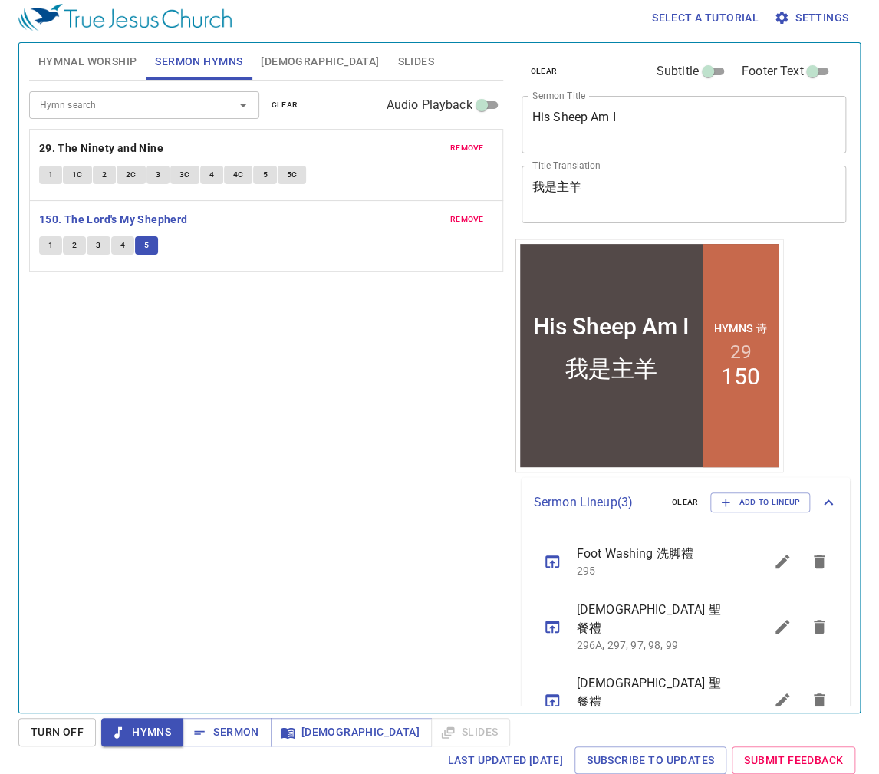
click at [215, 735] on span "Sermon" at bounding box center [227, 731] width 64 height 19
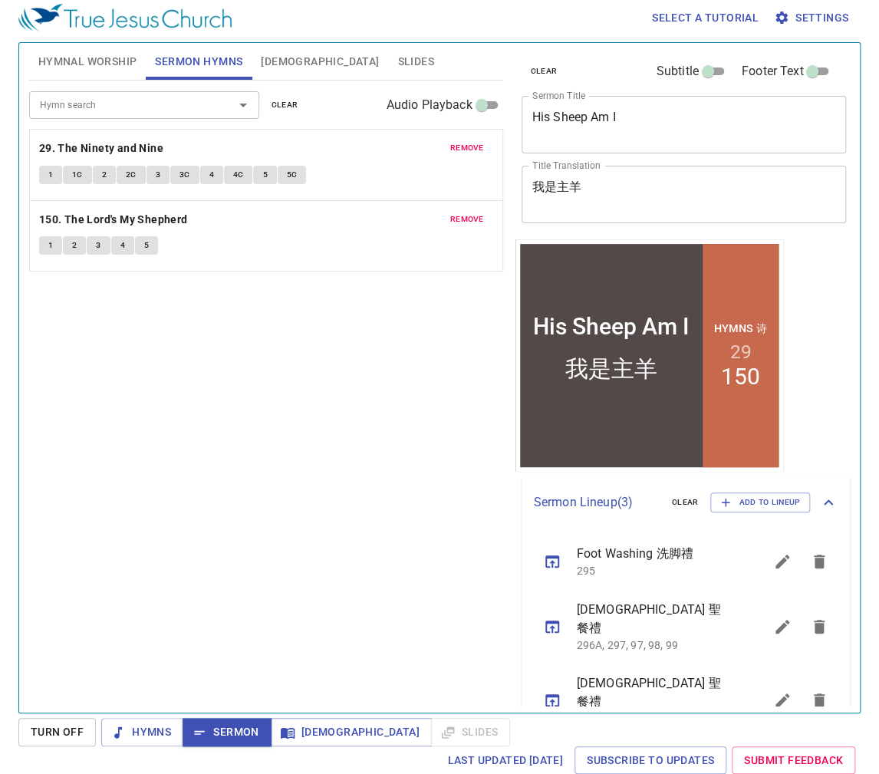
scroll to position [5, 0]
